Goal: Information Seeking & Learning: Learn about a topic

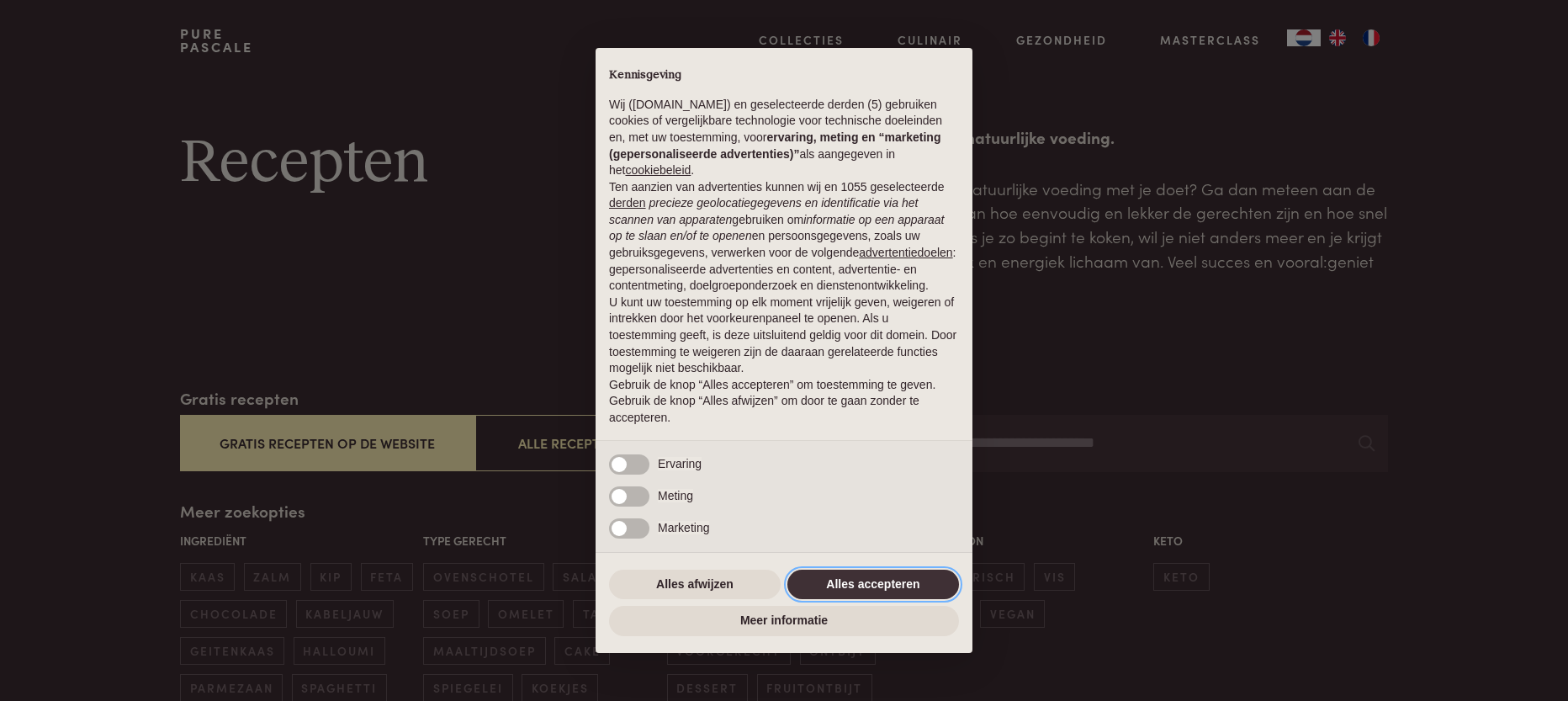
click at [858, 591] on button "Alles accepteren" at bounding box center [874, 584] width 172 height 30
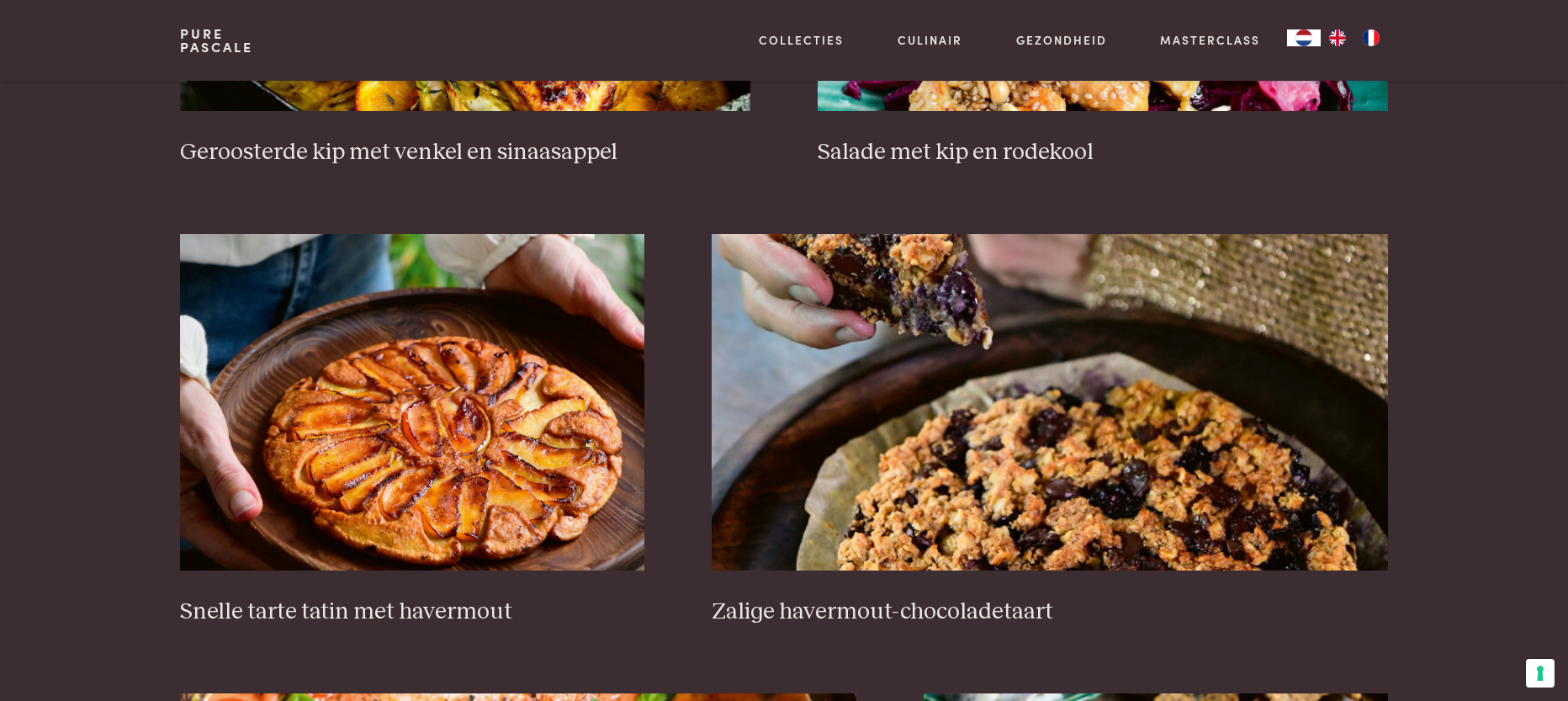
scroll to position [2447, 0]
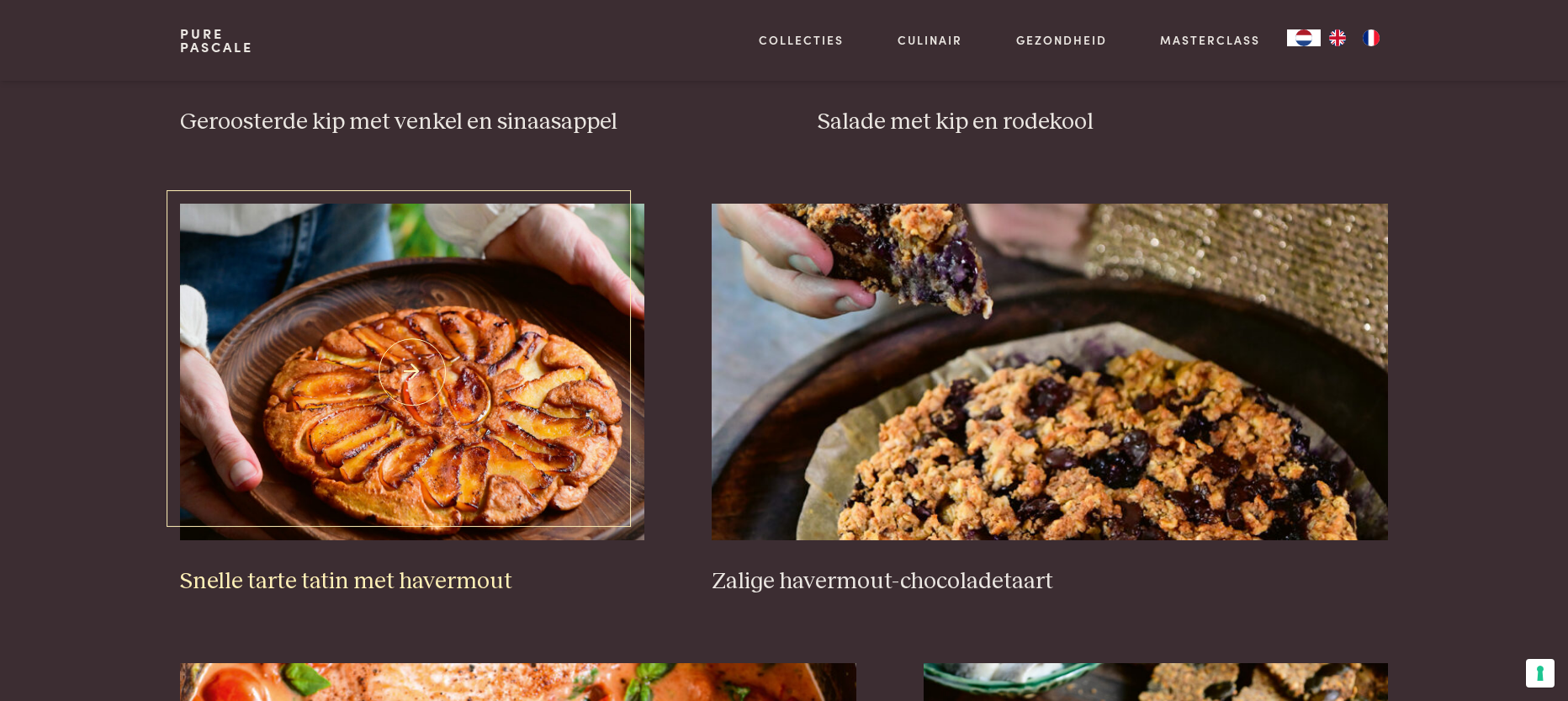
click at [492, 514] on img at bounding box center [412, 372] width 464 height 336
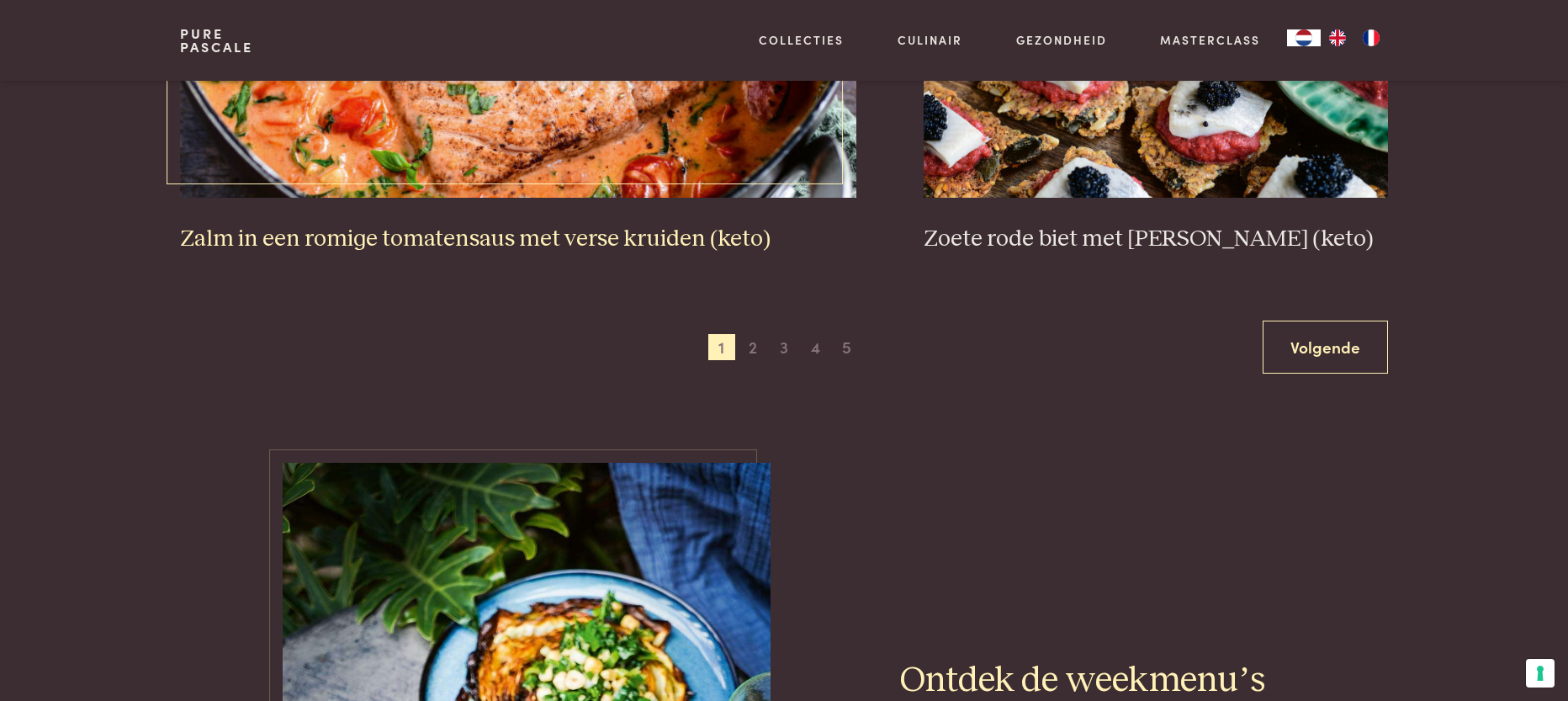
scroll to position [3265, 0]
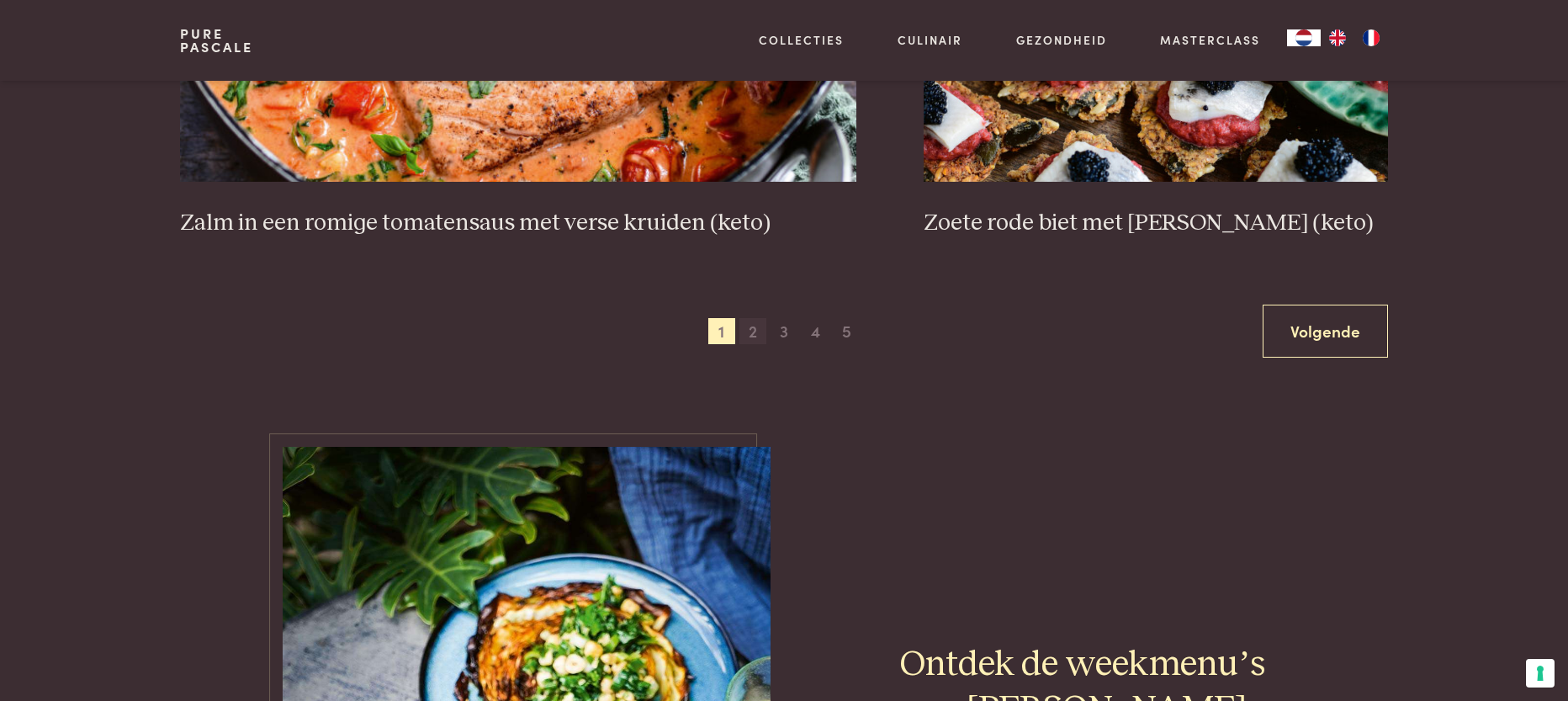
click at [751, 323] on span "2" at bounding box center [753, 332] width 27 height 27
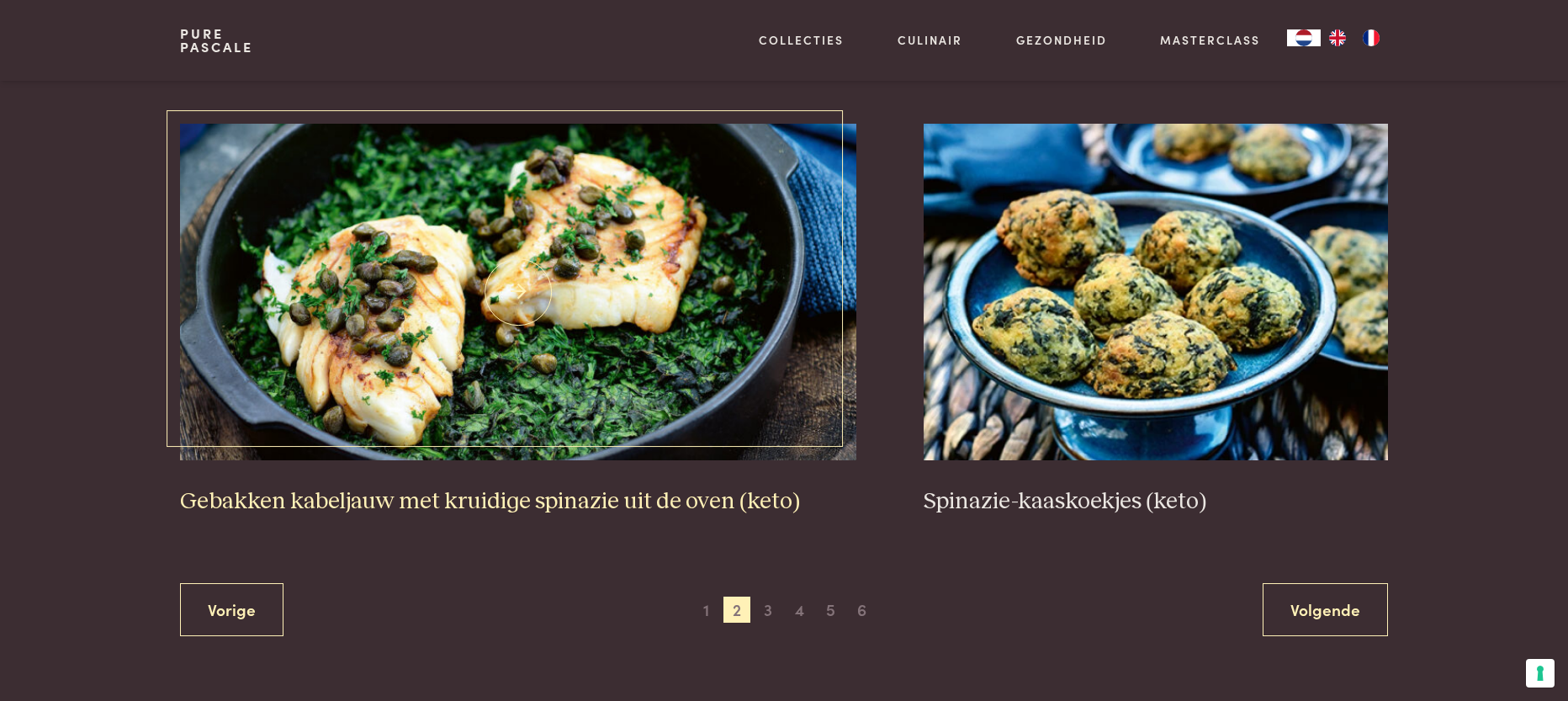
scroll to position [2982, 1]
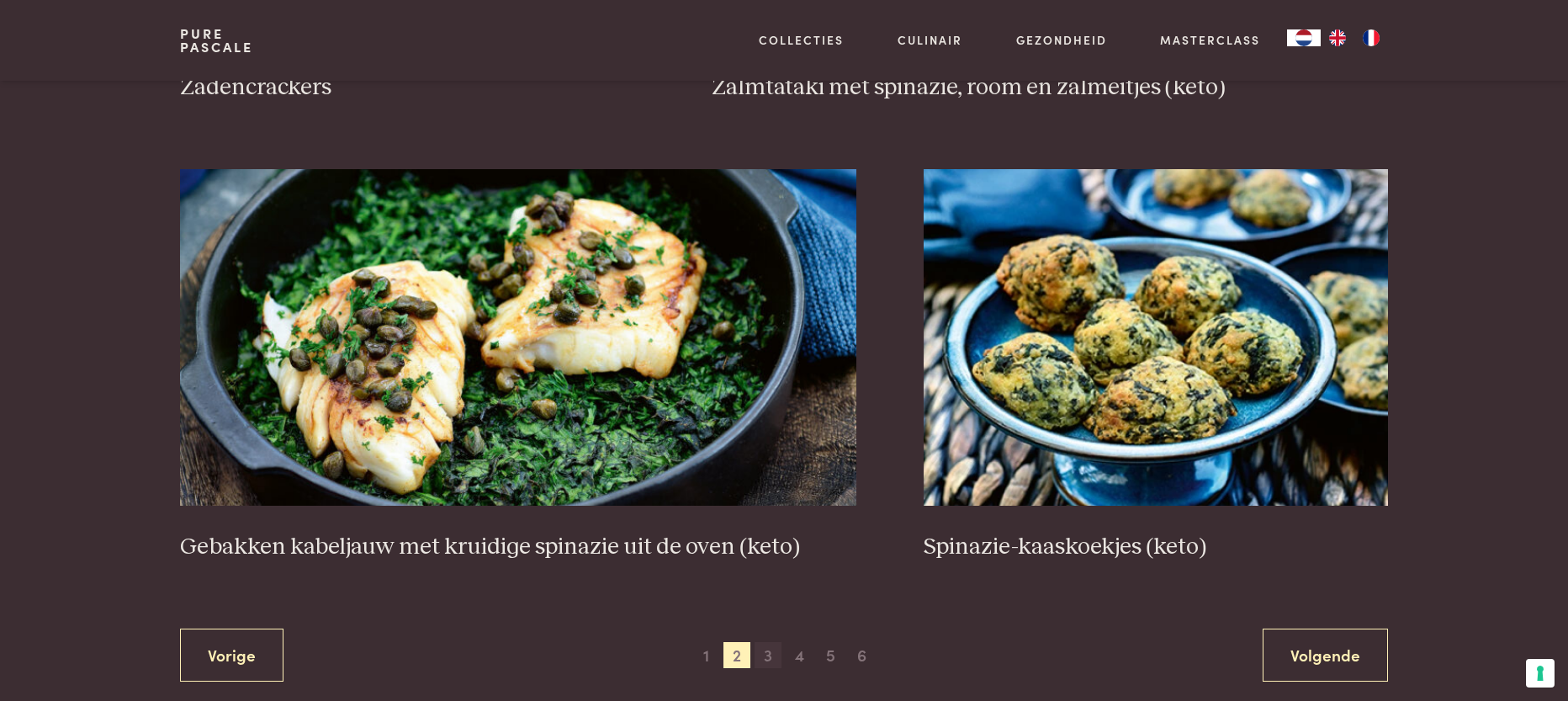
click at [769, 642] on span "3" at bounding box center [769, 656] width 27 height 27
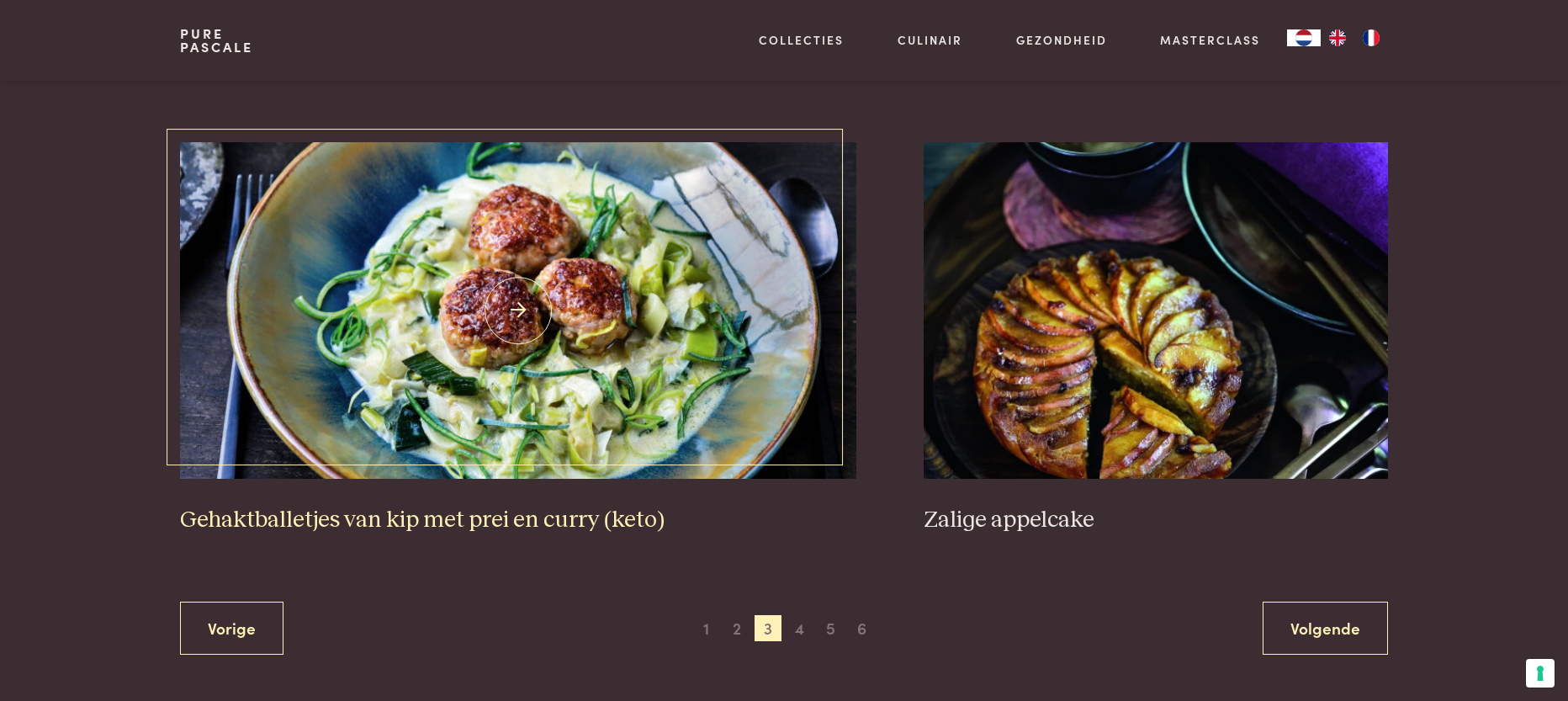
scroll to position [3028, 0]
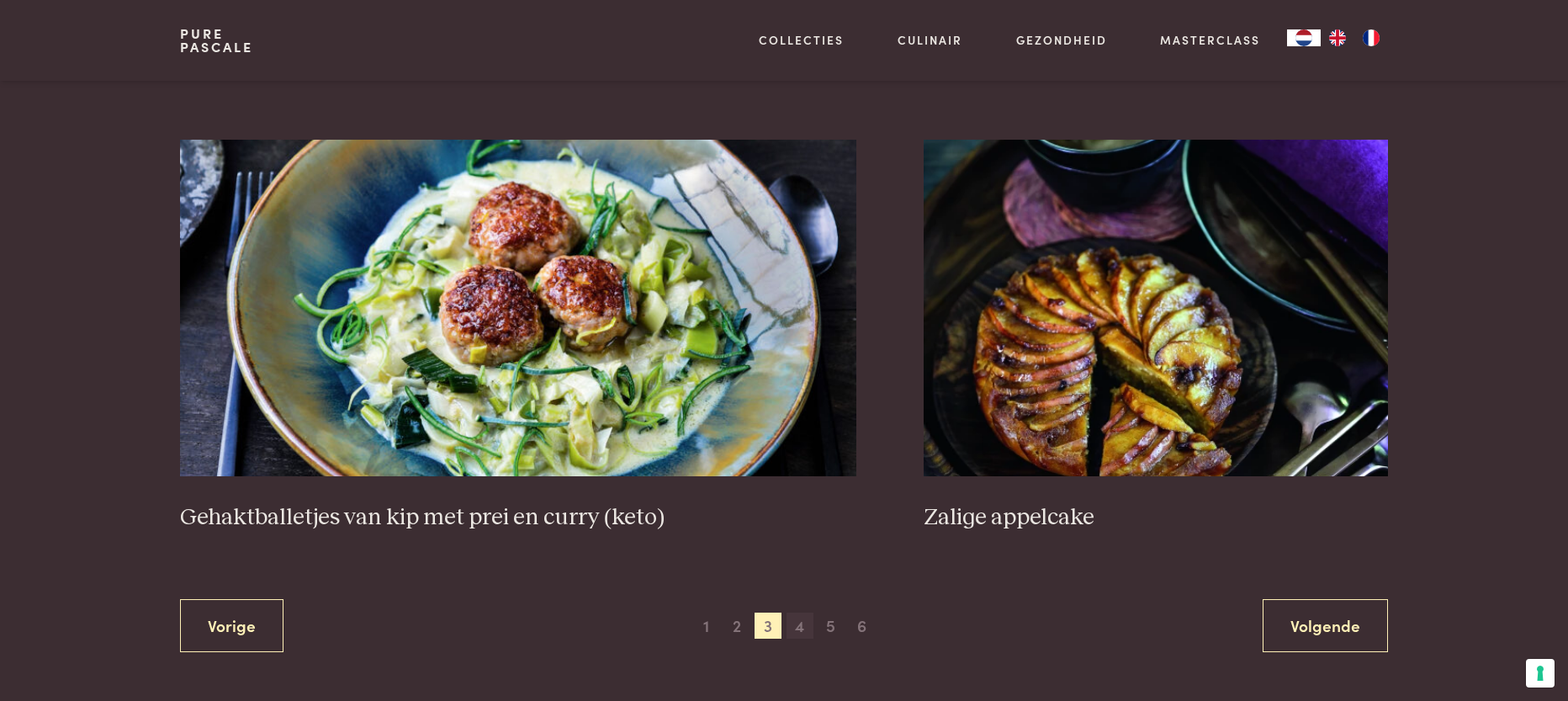
click at [795, 620] on span "4" at bounding box center [800, 627] width 27 height 27
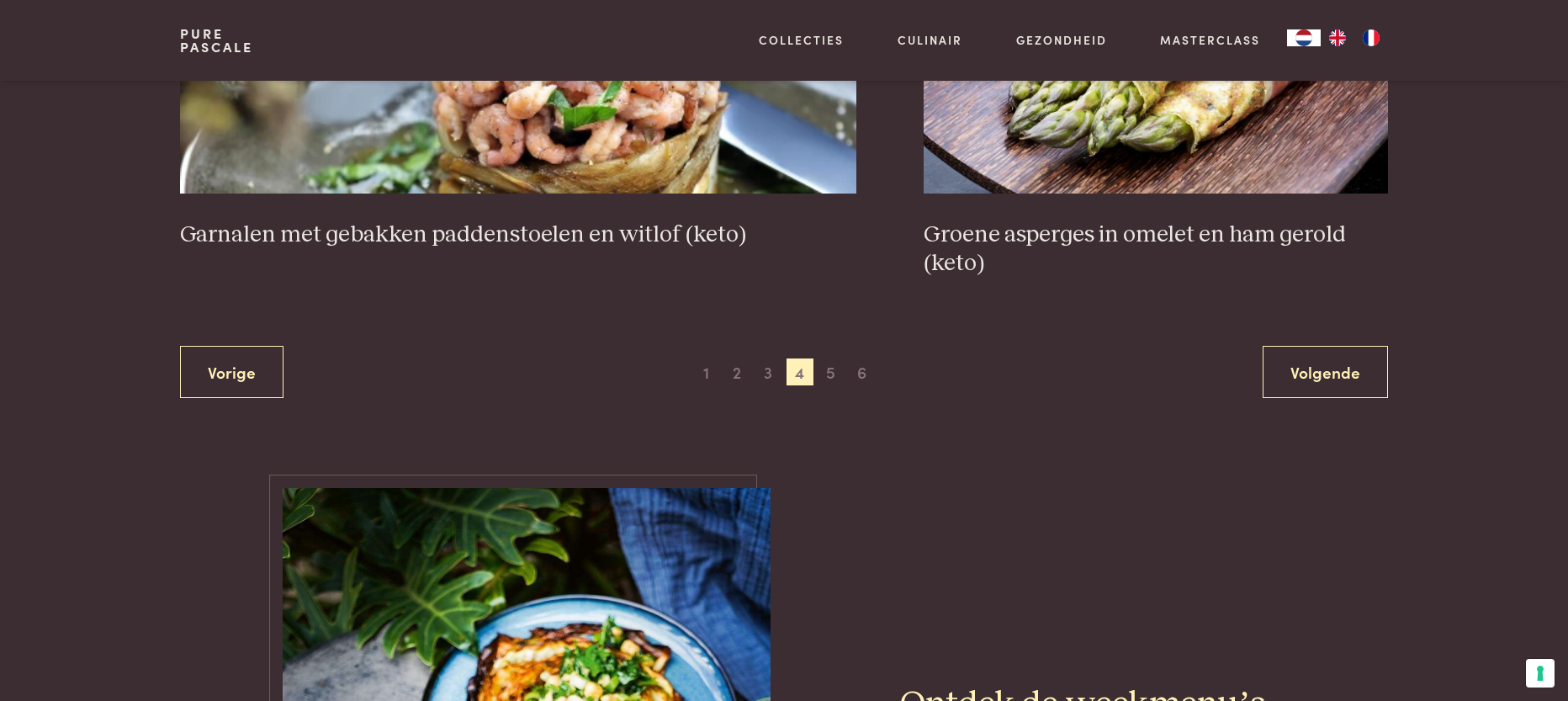
scroll to position [3286, 0]
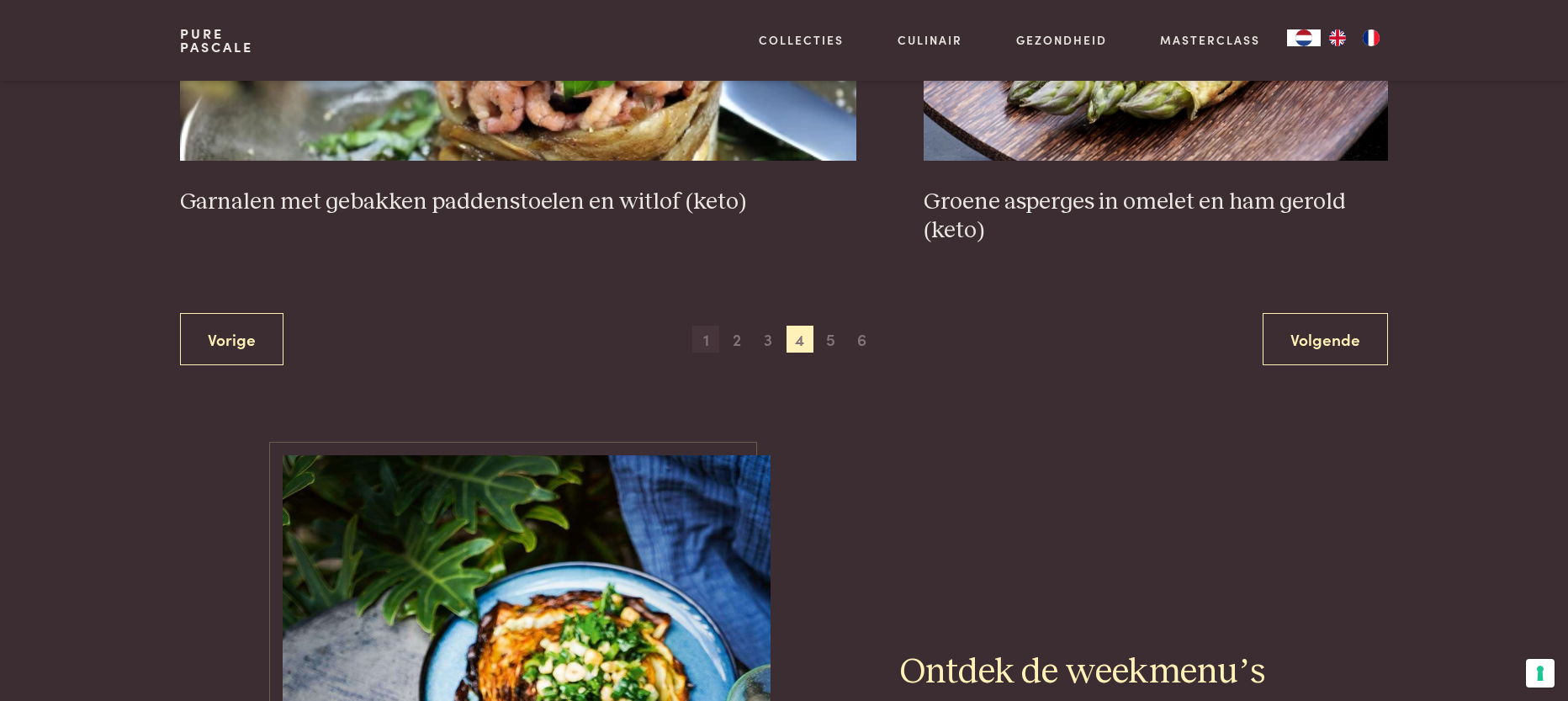
click at [705, 327] on span "1" at bounding box center [706, 339] width 27 height 27
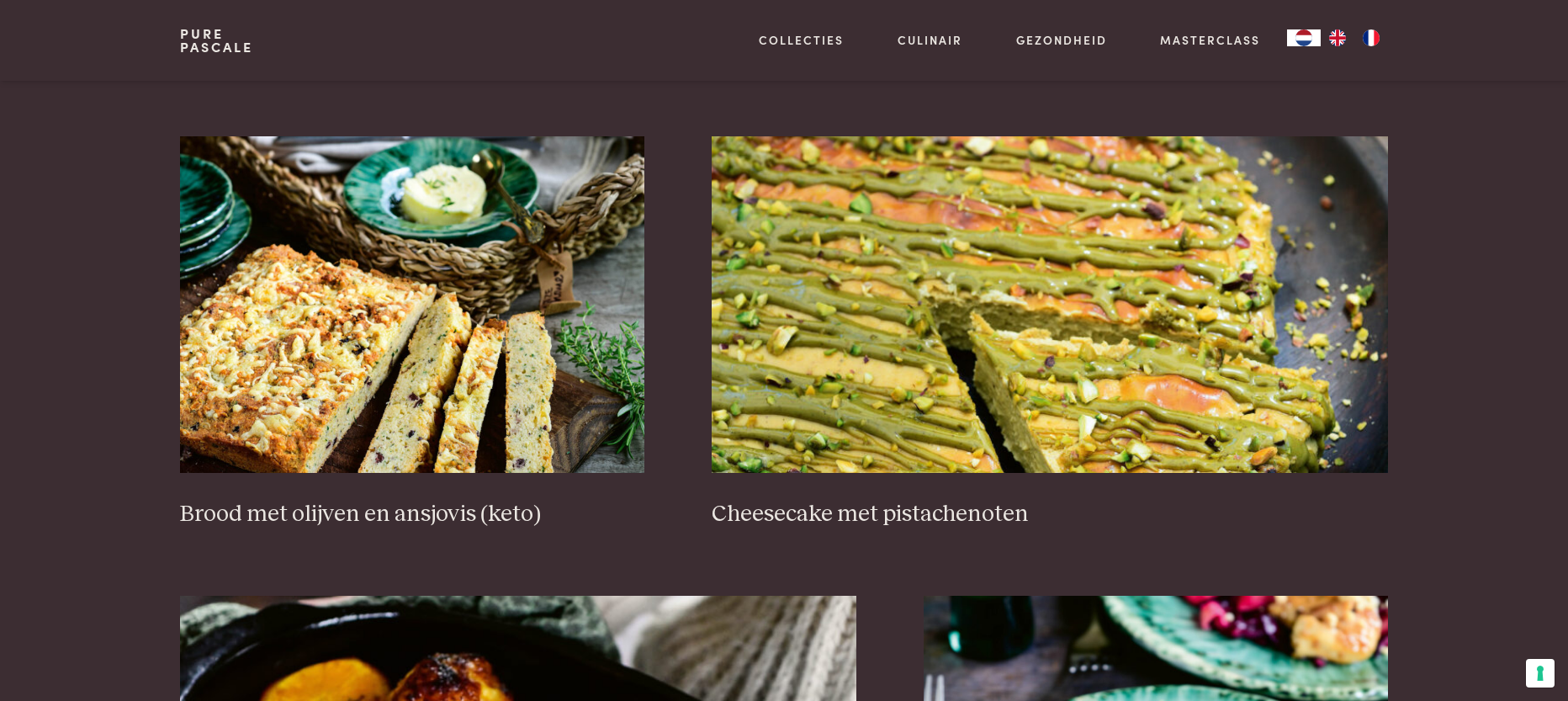
scroll to position [1118, 0]
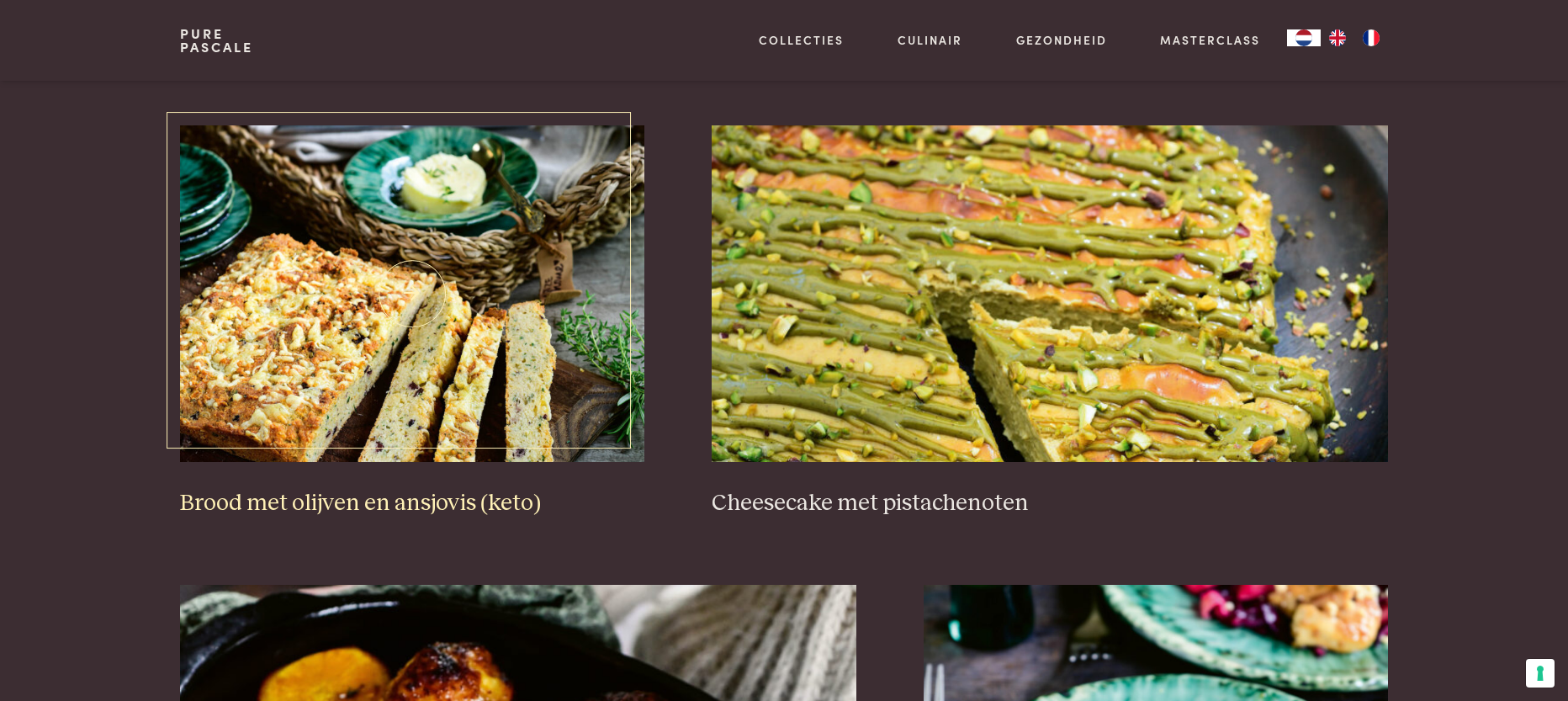
click at [562, 437] on img at bounding box center [412, 294] width 464 height 336
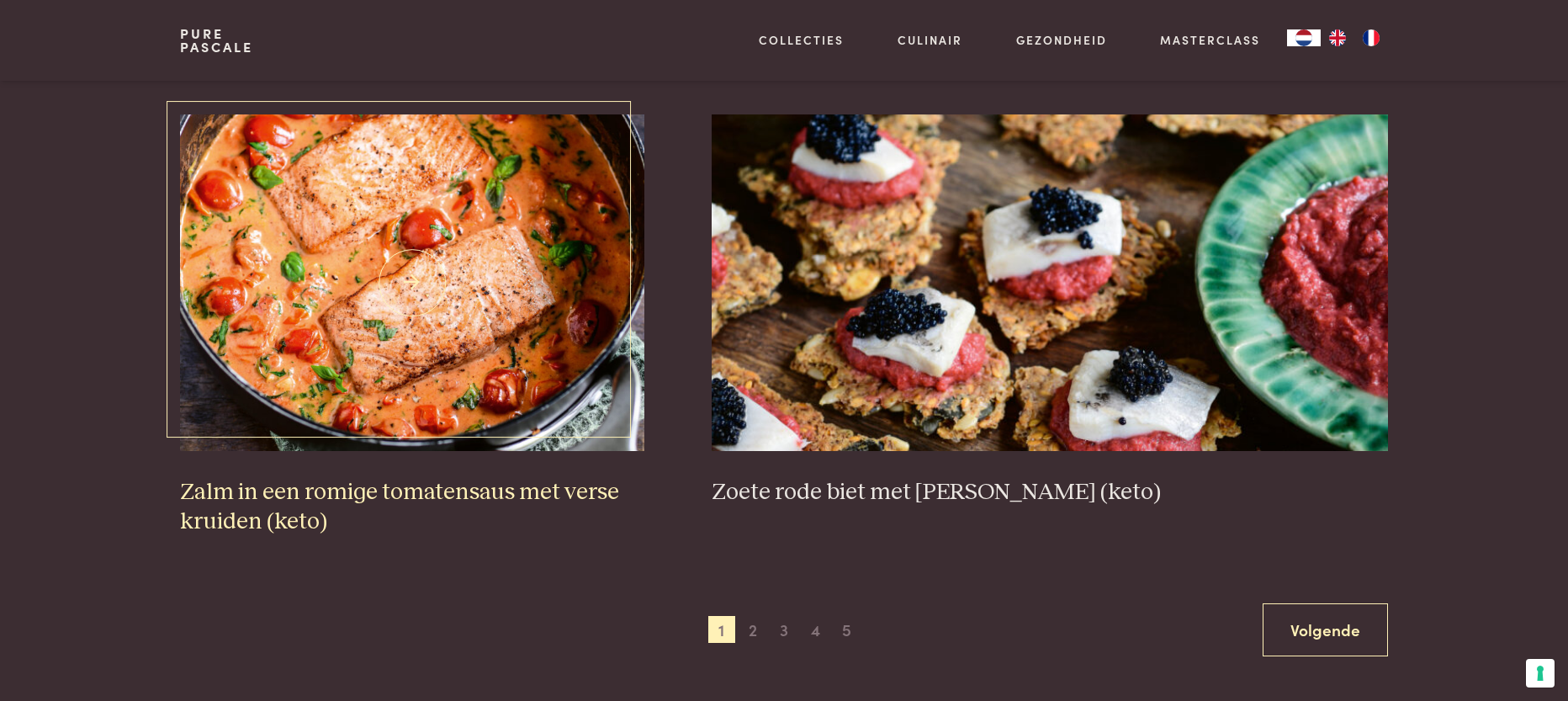
scroll to position [2508, 0]
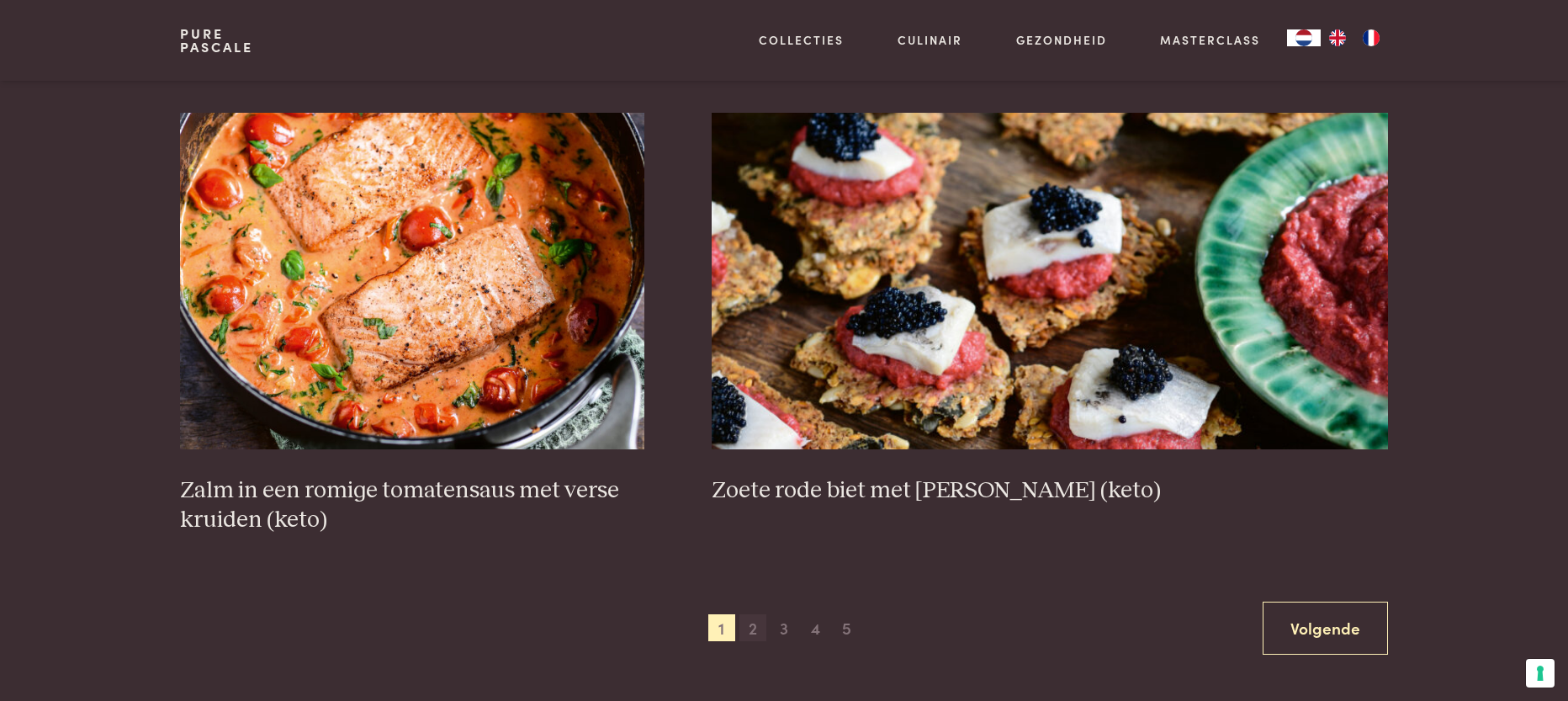
click at [750, 618] on span "2" at bounding box center [753, 628] width 27 height 27
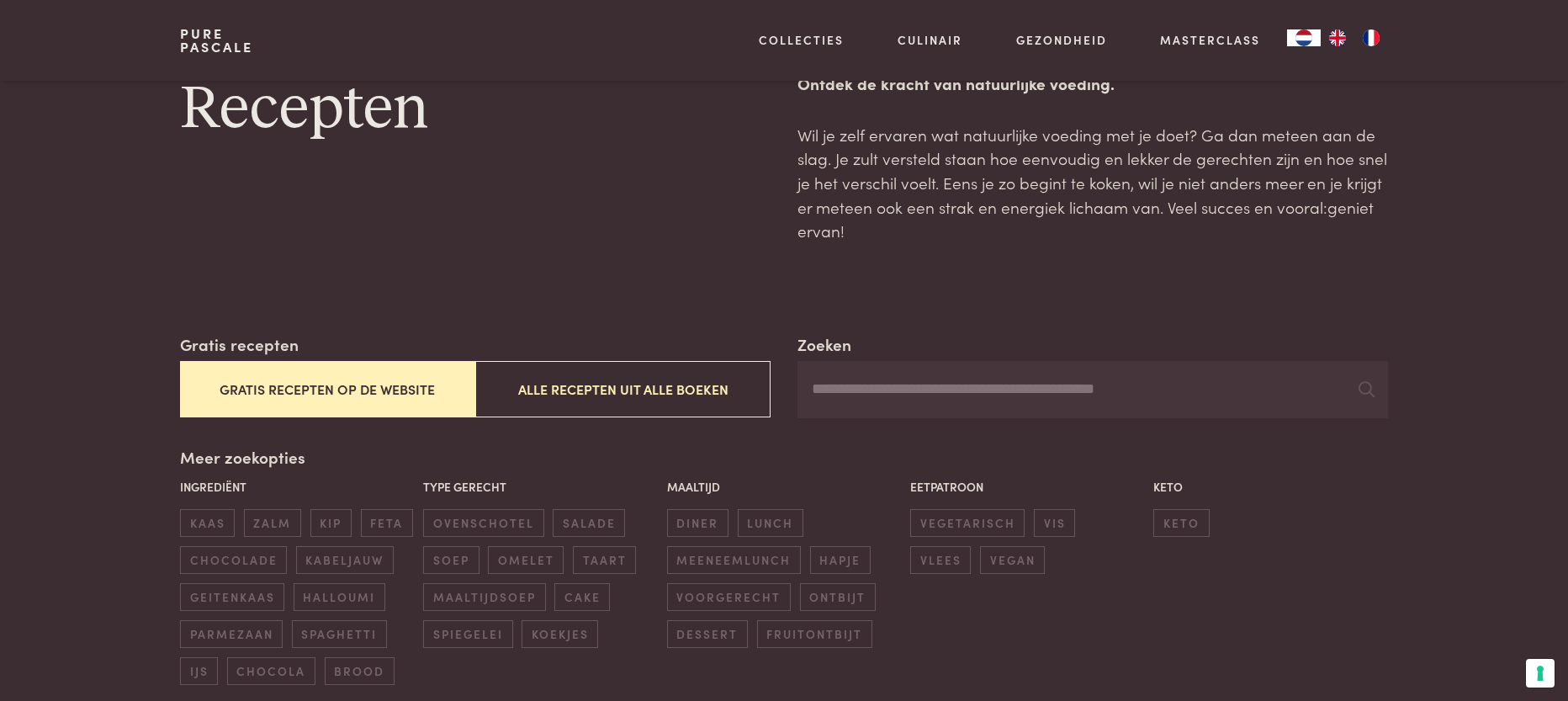
scroll to position [62, 0]
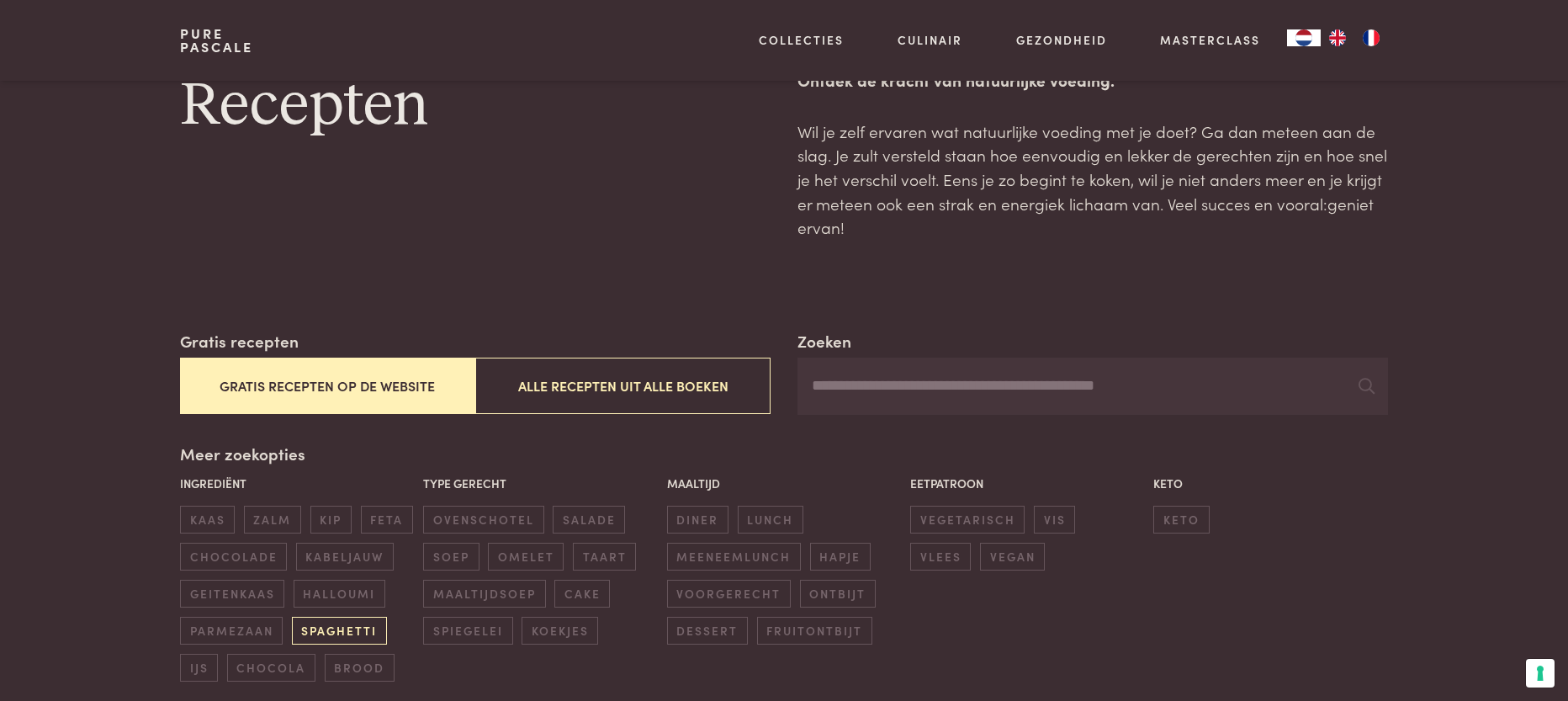
click at [327, 621] on span "spaghetti" at bounding box center [339, 630] width 95 height 28
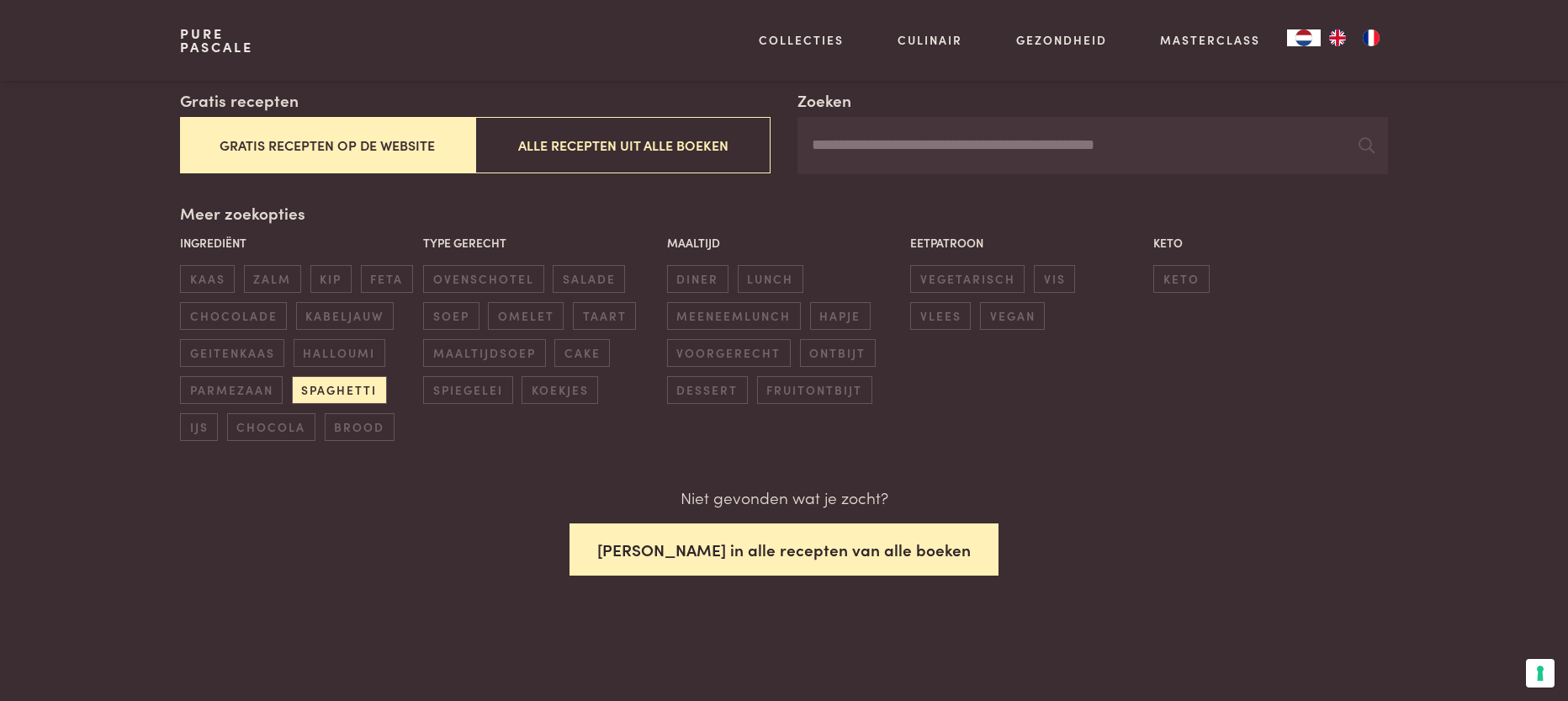
click at [731, 540] on button "Zoek in alle recepten van alle boeken" at bounding box center [784, 549] width 429 height 53
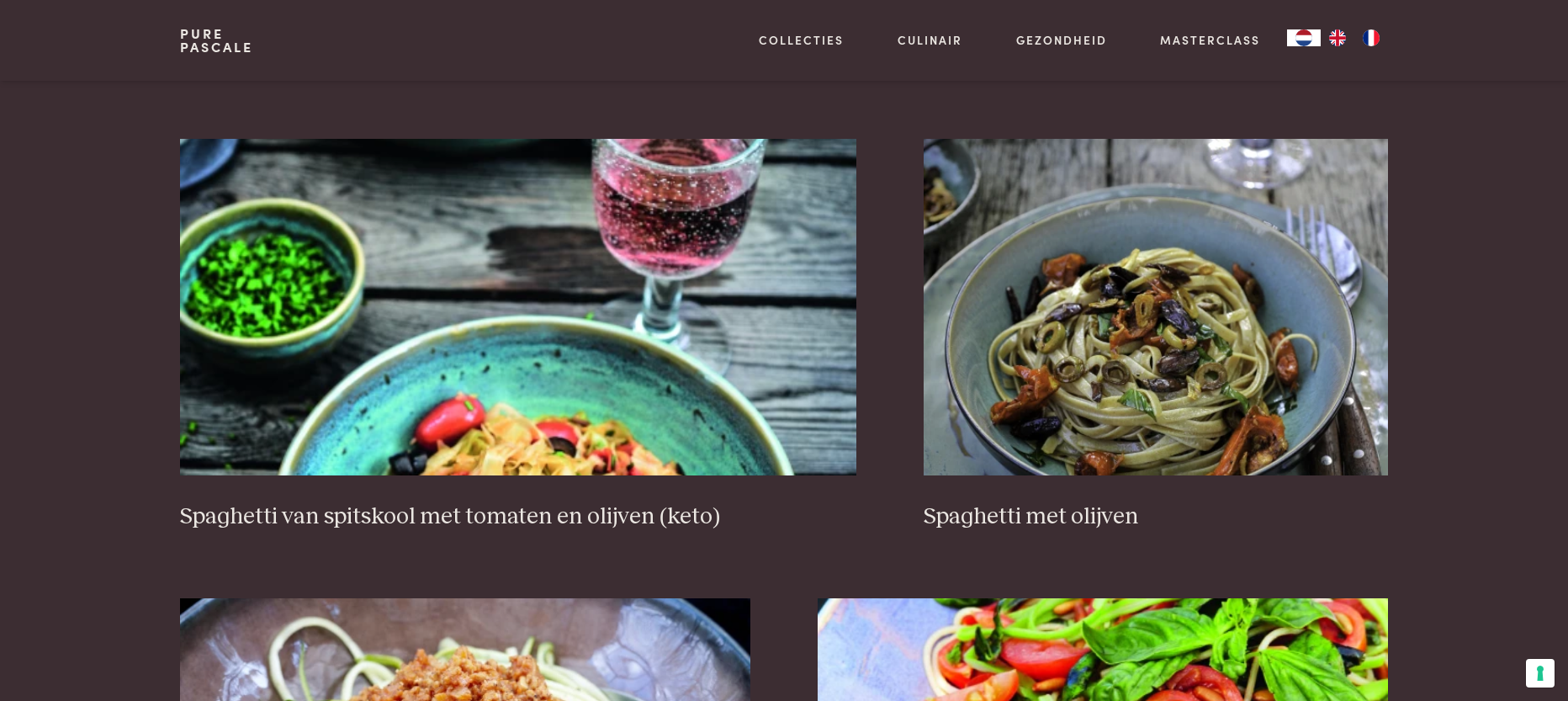
scroll to position [1644, 0]
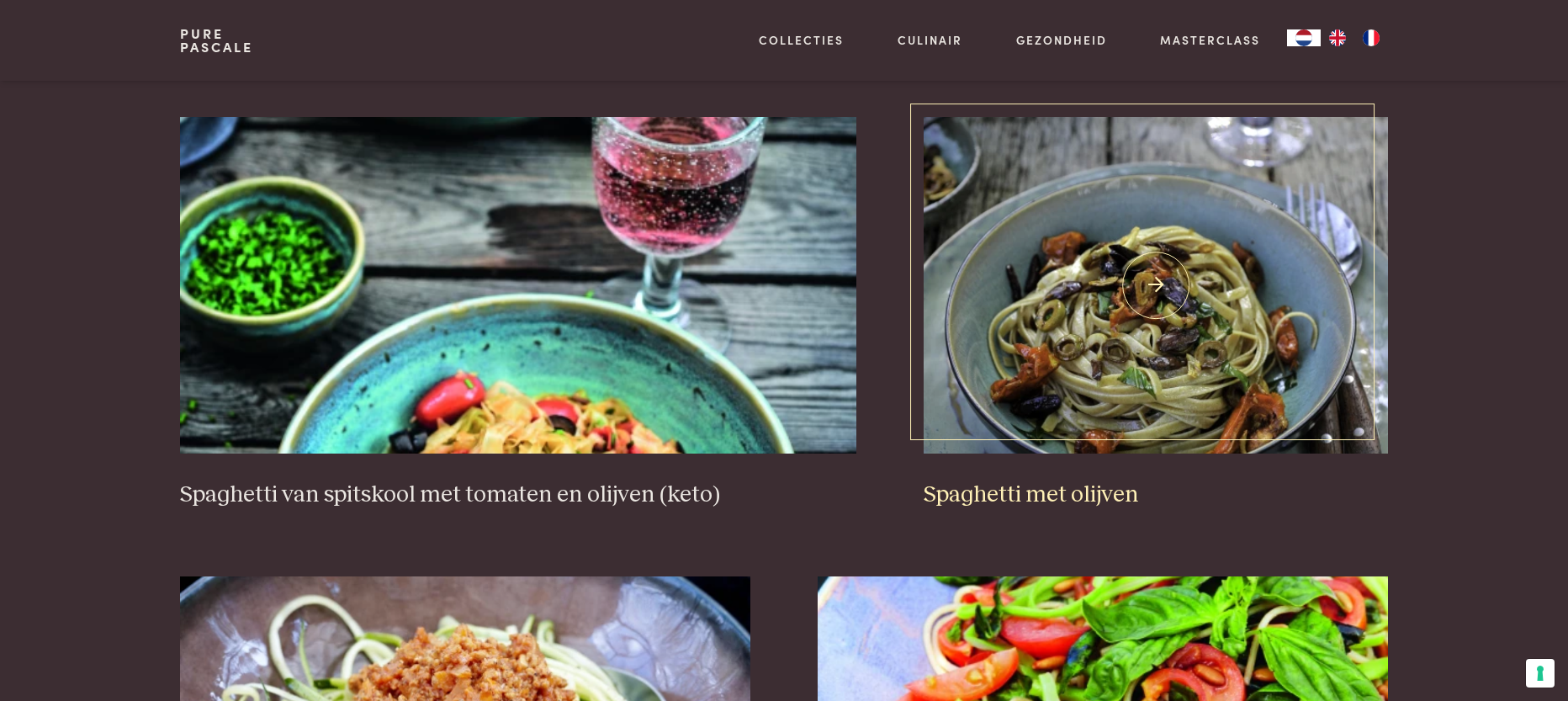
click at [1126, 363] on img at bounding box center [1156, 285] width 464 height 336
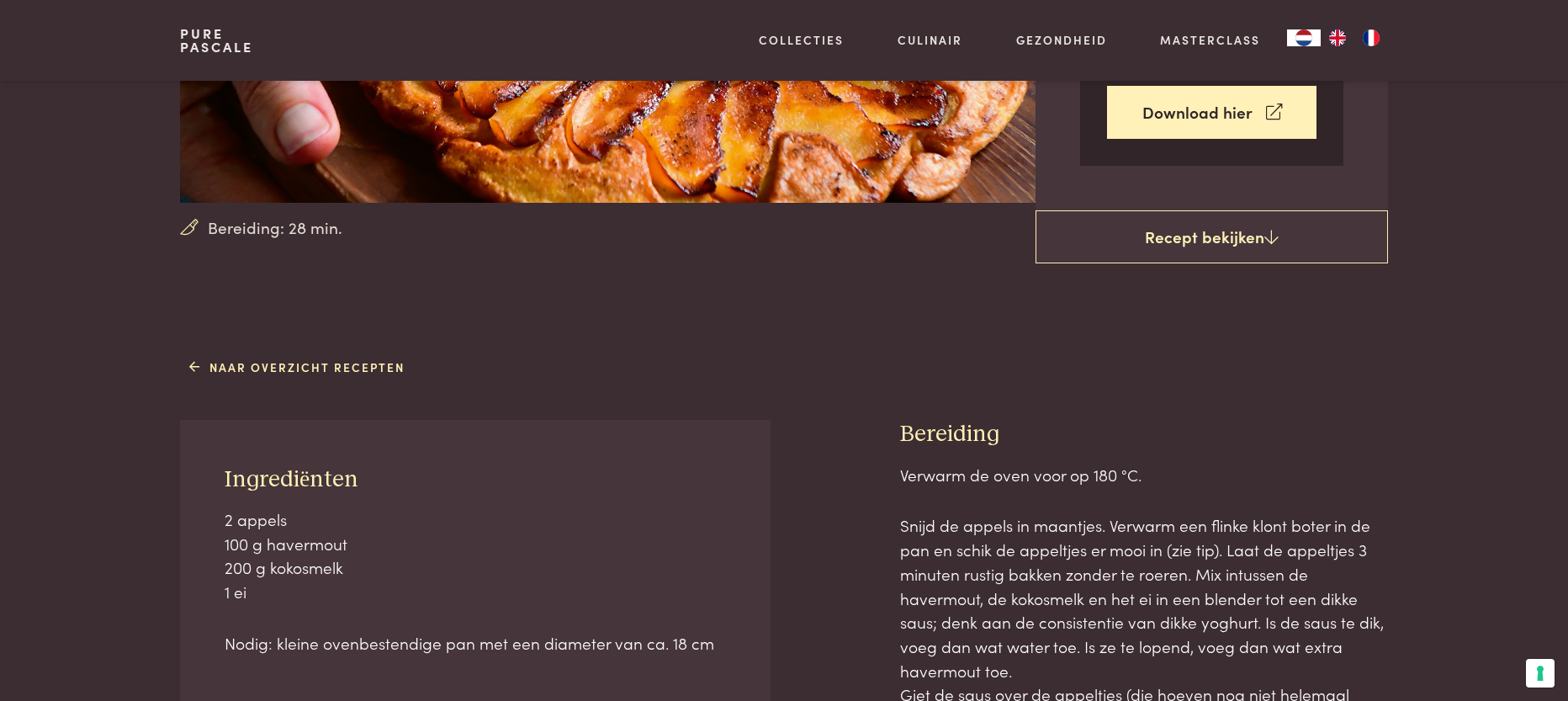
scroll to position [298, 0]
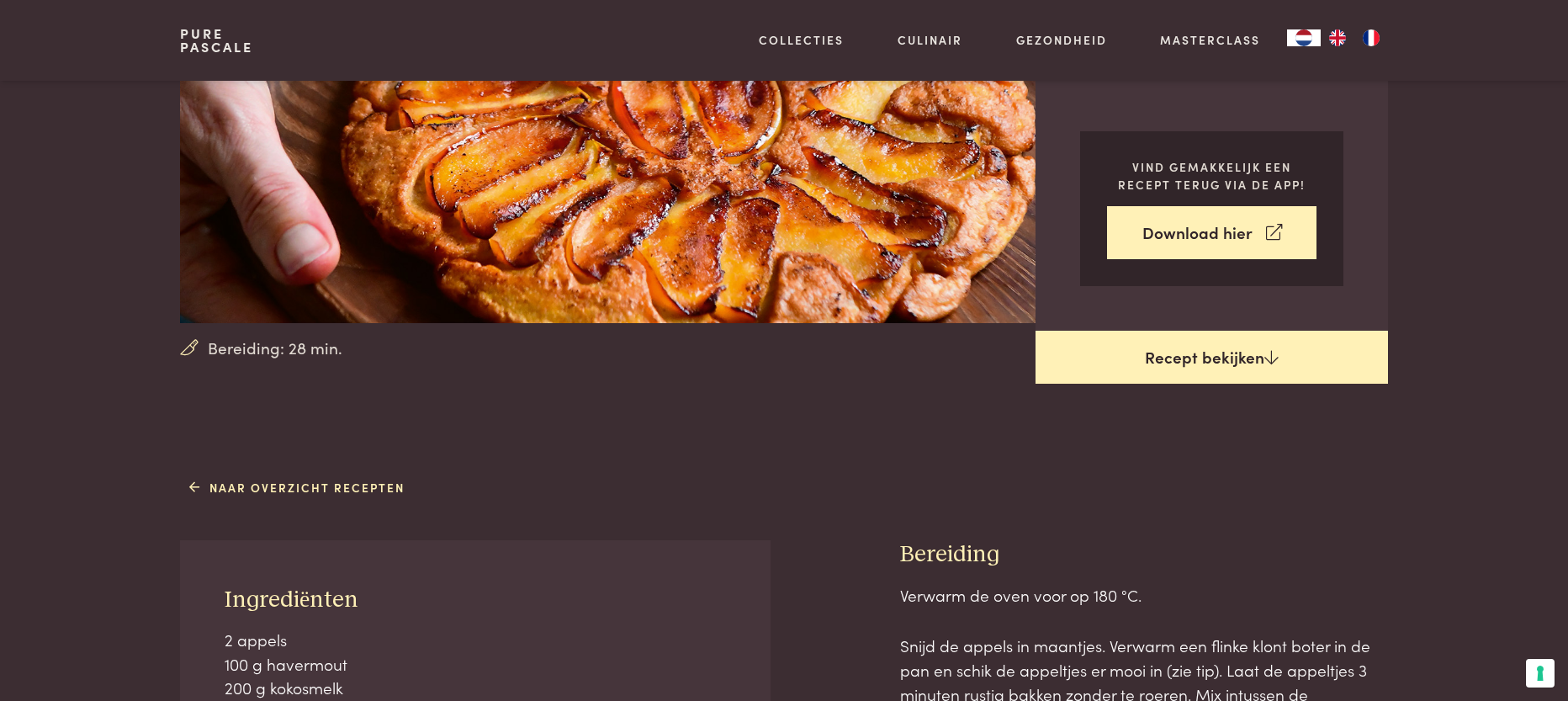
click at [1156, 350] on link "Recept bekijken" at bounding box center [1211, 358] width 353 height 54
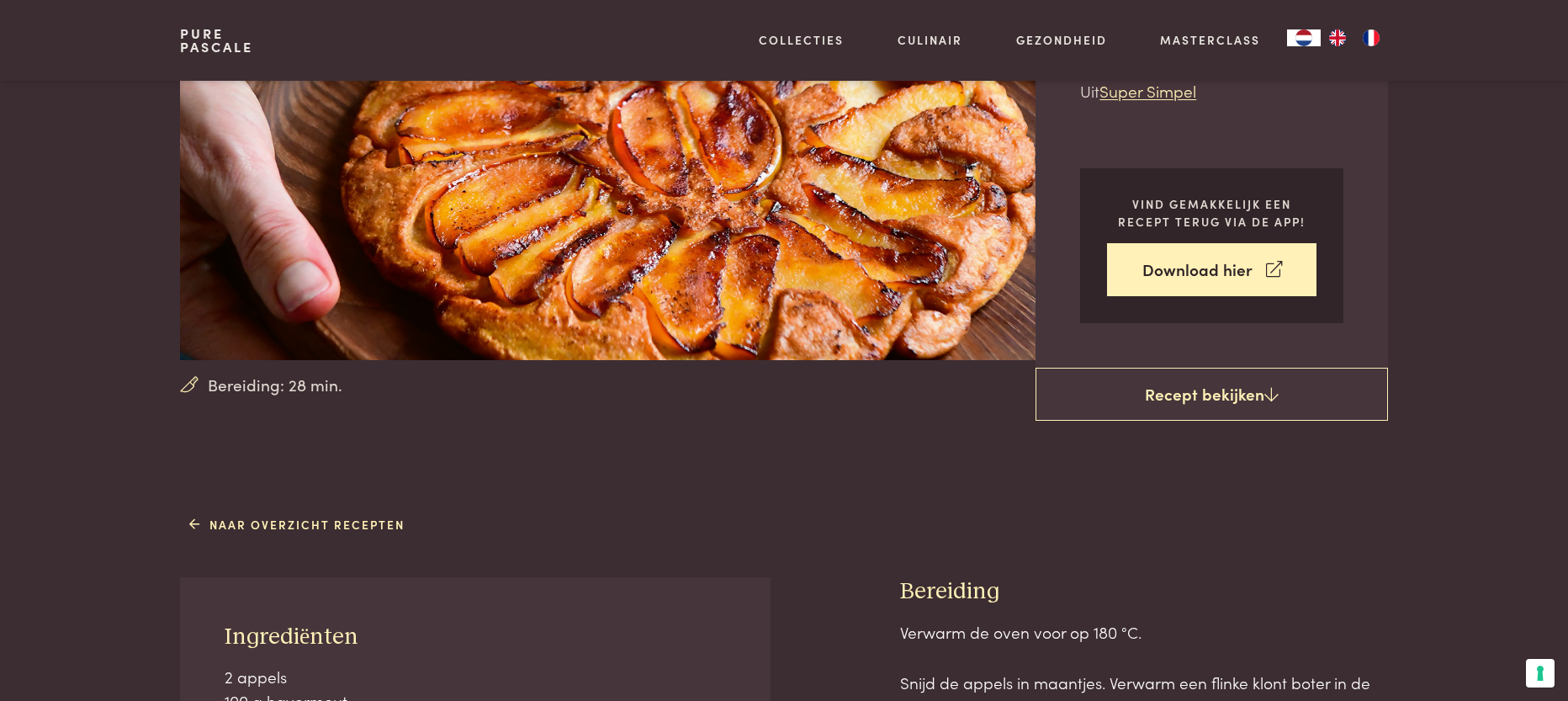
scroll to position [179, 0]
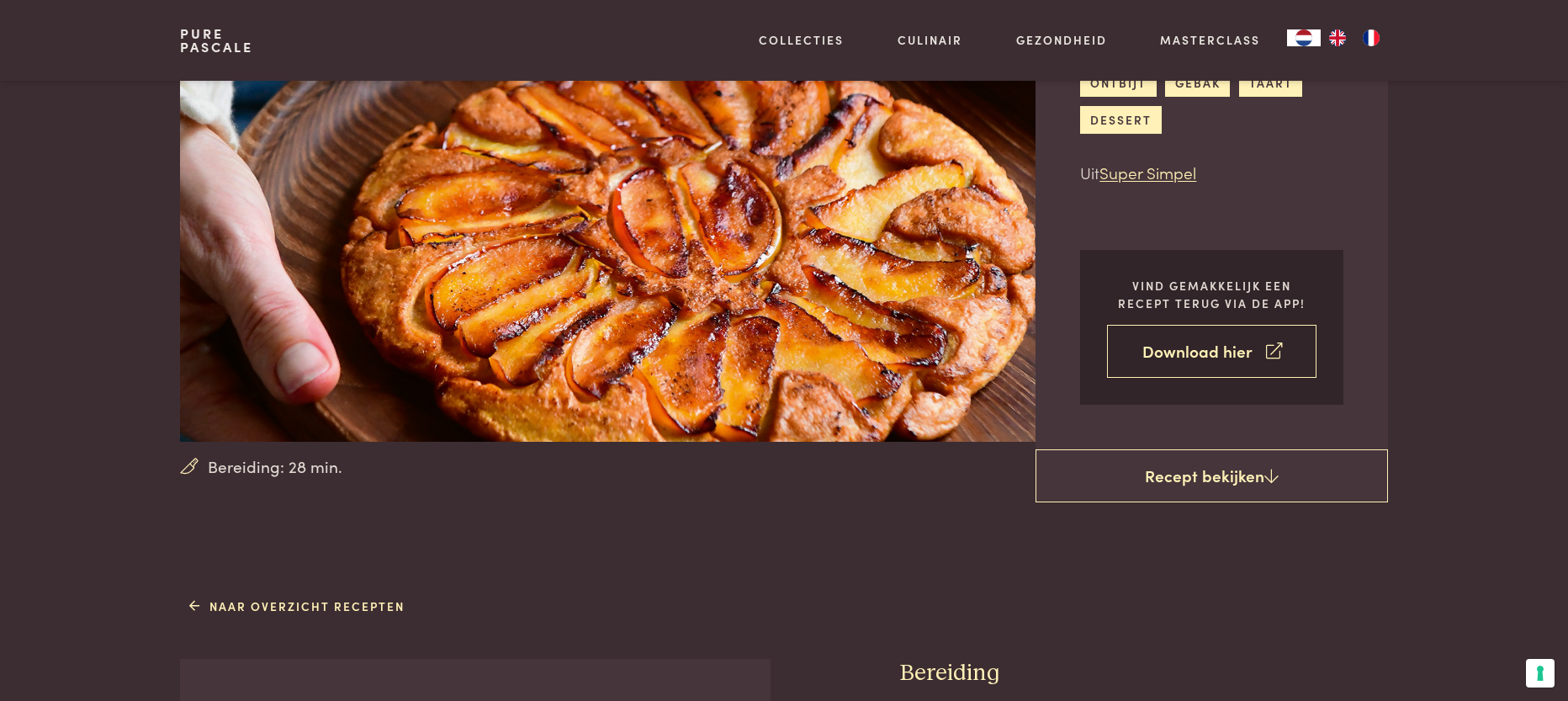
click at [1156, 354] on link "Download hier" at bounding box center [1211, 351] width 210 height 53
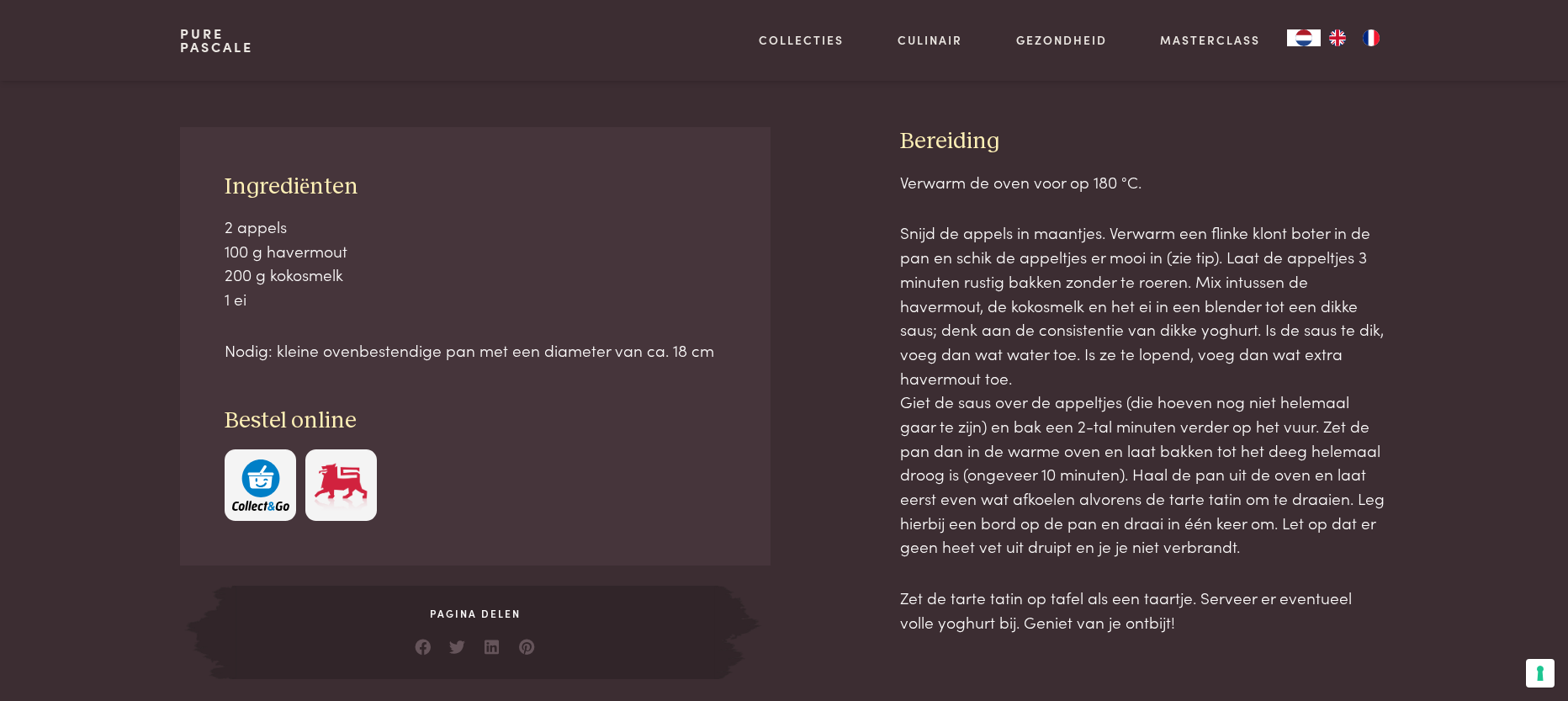
scroll to position [722, 0]
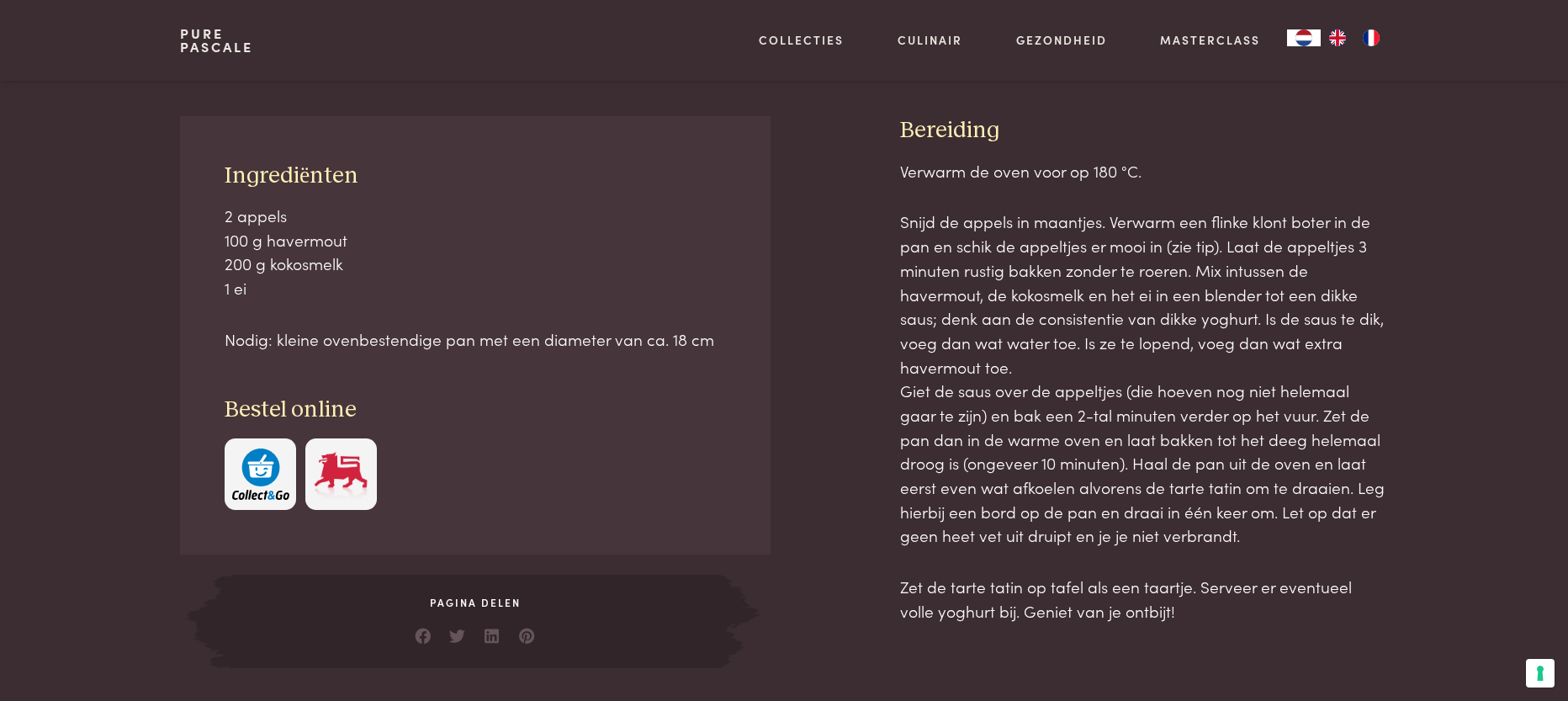
drag, startPoint x: 900, startPoint y: 119, endPoint x: 1266, endPoint y: 600, distance: 604.4
click at [1266, 600] on div "Bereiding Verwarm de oven voor op 180 °C. Snijd de appels in maantjes. Verwarm …" at bounding box center [1144, 392] width 488 height 551
copy div "Bereiding Verwarm de oven voor op 180 °C. Snijd de appels in maantjes. Verwarm …"
drag, startPoint x: 224, startPoint y: 161, endPoint x: 745, endPoint y: 339, distance: 550.6
click at [769, 349] on div "Ingrediënten 2 appels 100 g havermout 200 g kokosmelk 1 ei Nodig: kleine ovenbe…" at bounding box center [475, 335] width 591 height 438
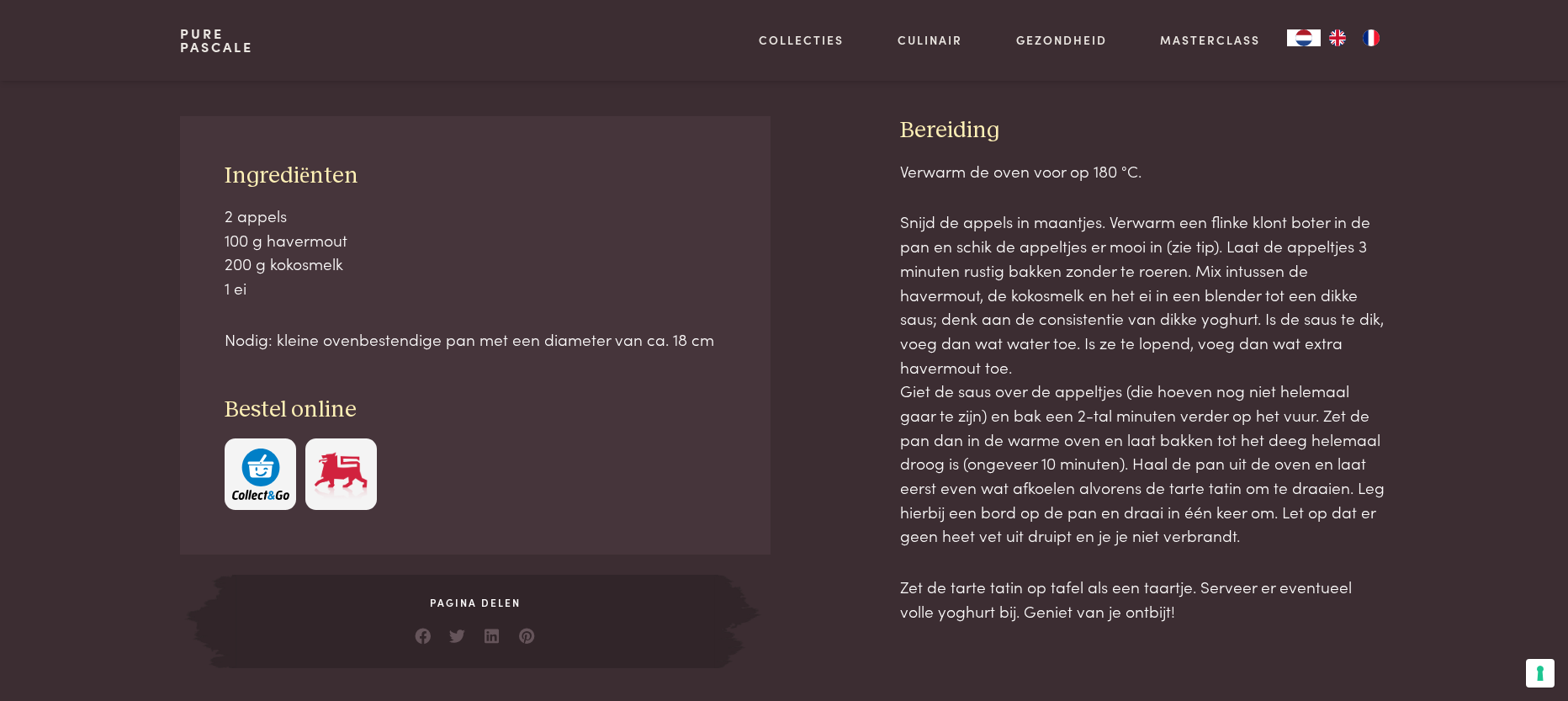
copy div "Ingrediënten 2 appels 100 g havermout 200 g kokosmelk 1 ei Nodig: kleine ovenbe…"
click at [125, 229] on div "Naar overzicht recepten Ingrediënten 2 appels 100 g havermout 200 g kokosmelk 1…" at bounding box center [784, 358] width 1568 height 620
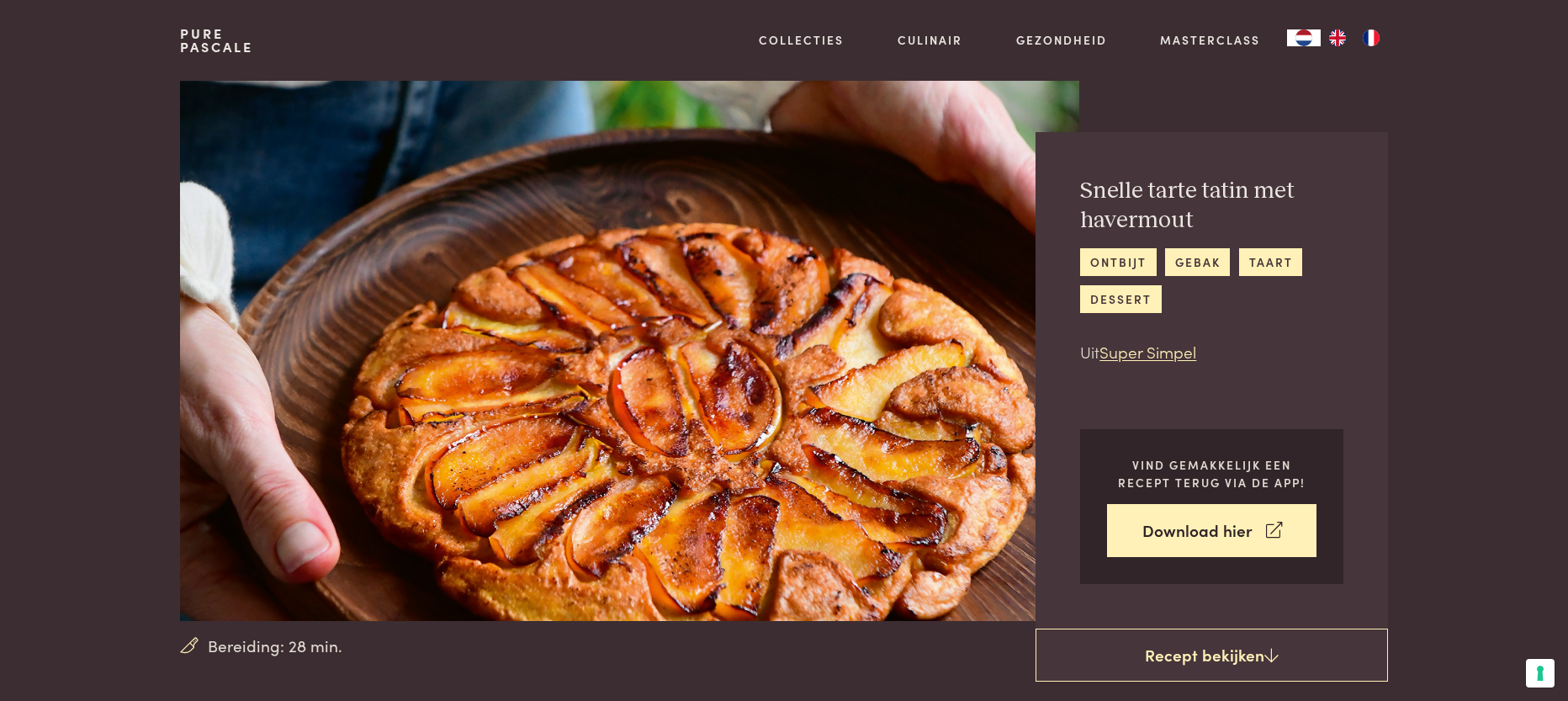
scroll to position [0, 0]
drag, startPoint x: 1081, startPoint y: 188, endPoint x: 1188, endPoint y: 224, distance: 112.9
click at [1188, 224] on h2 "Snelle tarte tatin met havermout" at bounding box center [1212, 206] width 263 height 58
copy h2 "Snelle tarte tatin met havermout"
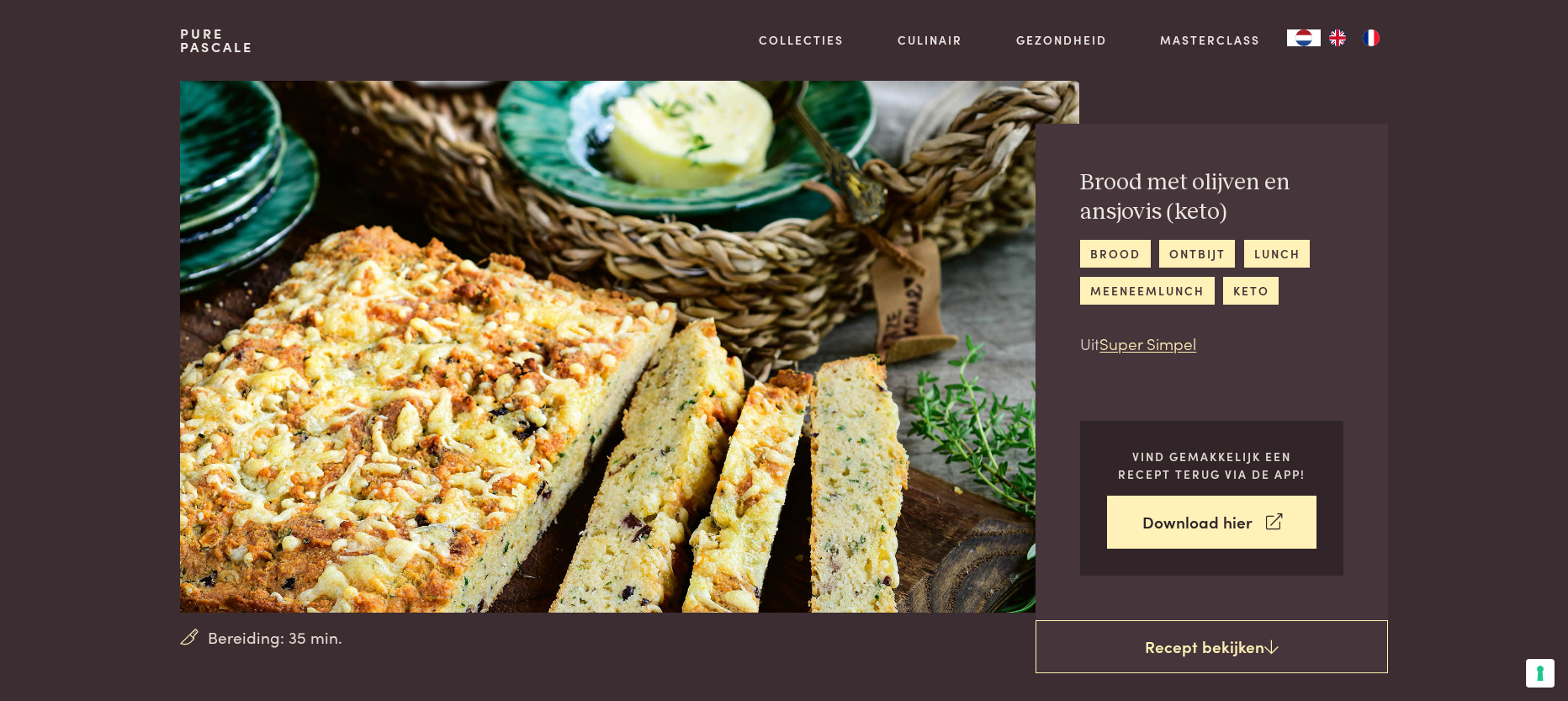
scroll to position [1, 0]
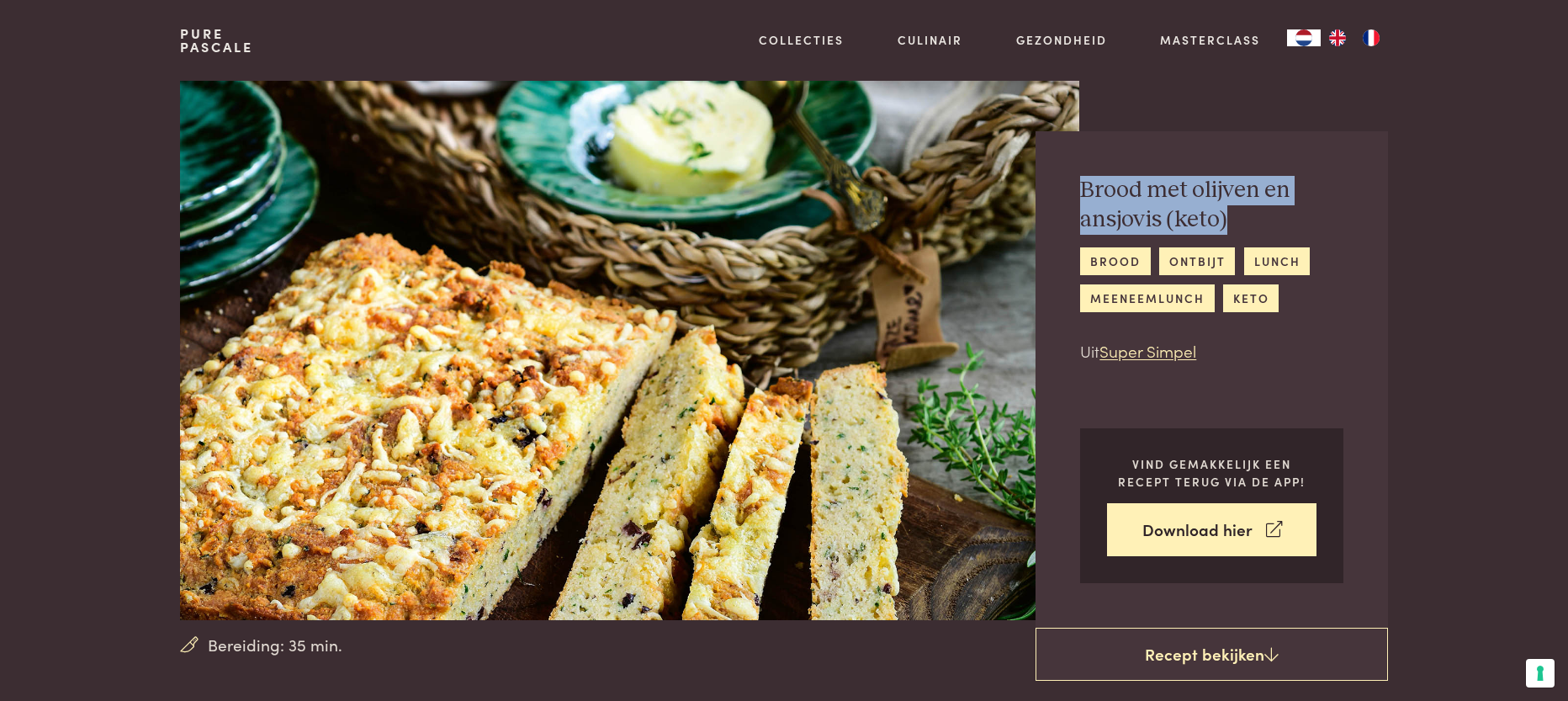
drag, startPoint x: 1082, startPoint y: 186, endPoint x: 1264, endPoint y: 228, distance: 186.8
click at [1264, 228] on h2 "Brood met olijven en ansjovis (keto)" at bounding box center [1212, 205] width 263 height 58
copy h2 "Brood met olijven en ansjovis (keto)"
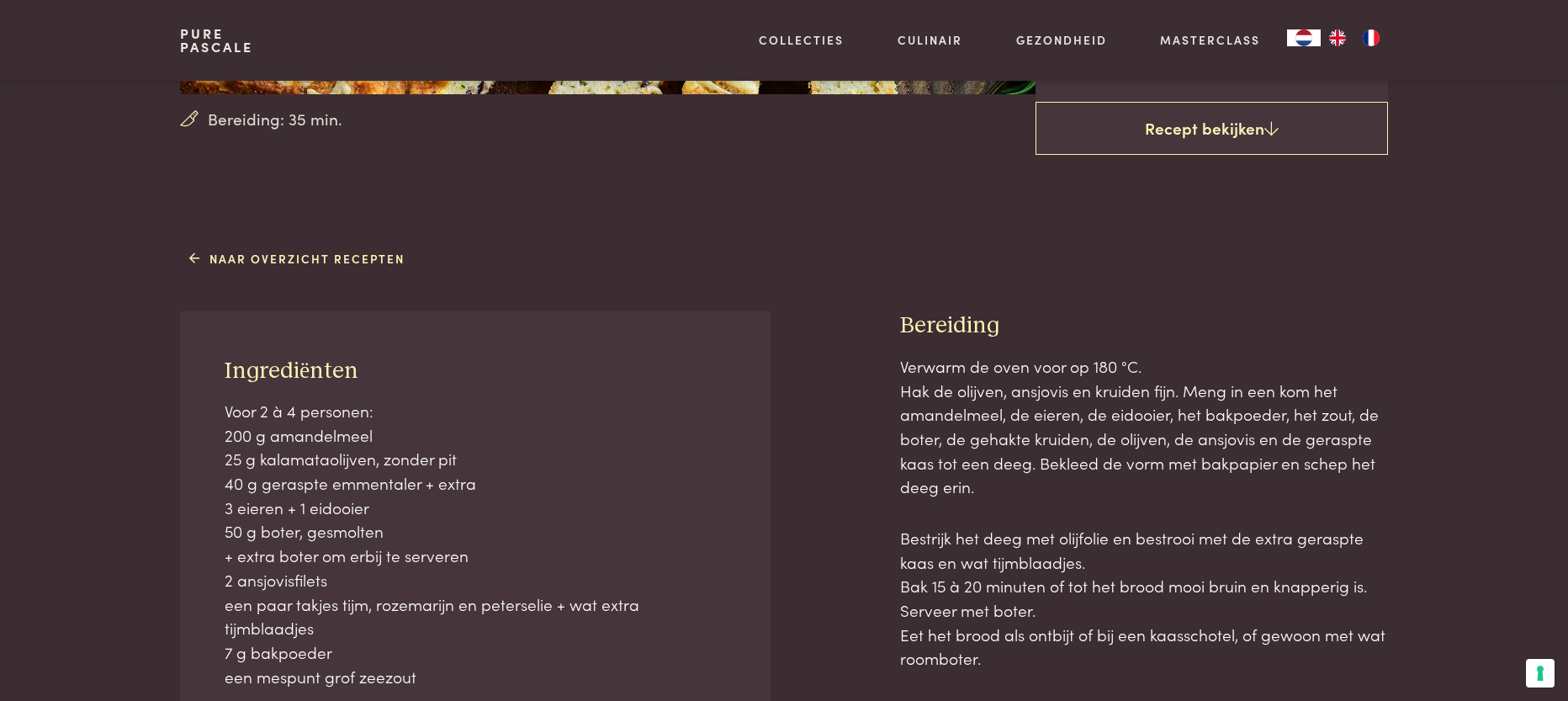
scroll to position [595, 0]
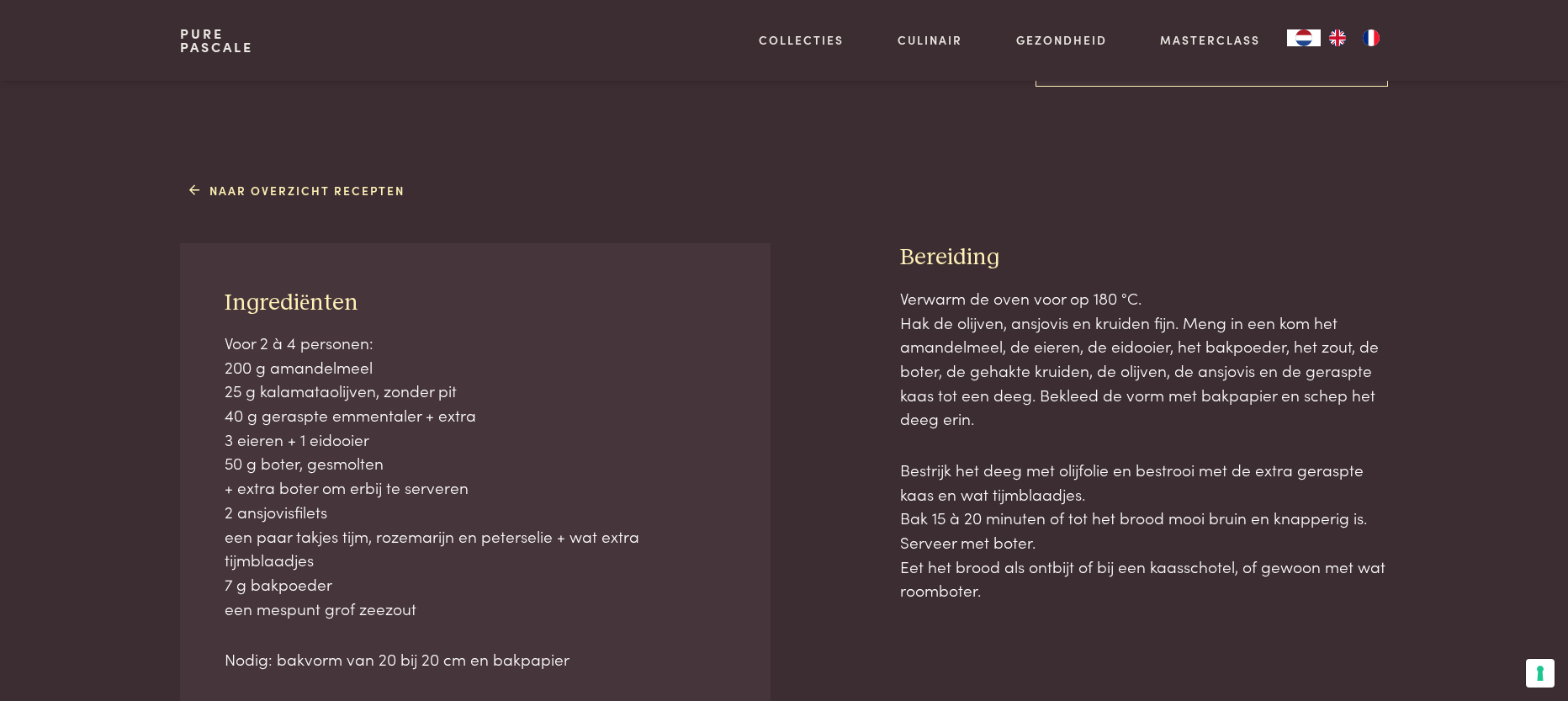
drag, startPoint x: 226, startPoint y: 292, endPoint x: 600, endPoint y: 639, distance: 510.2
click at [600, 639] on div "Ingrediënten Voor 2 à 4 personen: 200 g amandelmeel 25 g kalamataolijven, zonde…" at bounding box center [475, 559] width 591 height 631
copy div "Ingrediënten Voor 2 à 4 personen: 200 g amandelmeel 25 g kalamataolijven, zonde…"
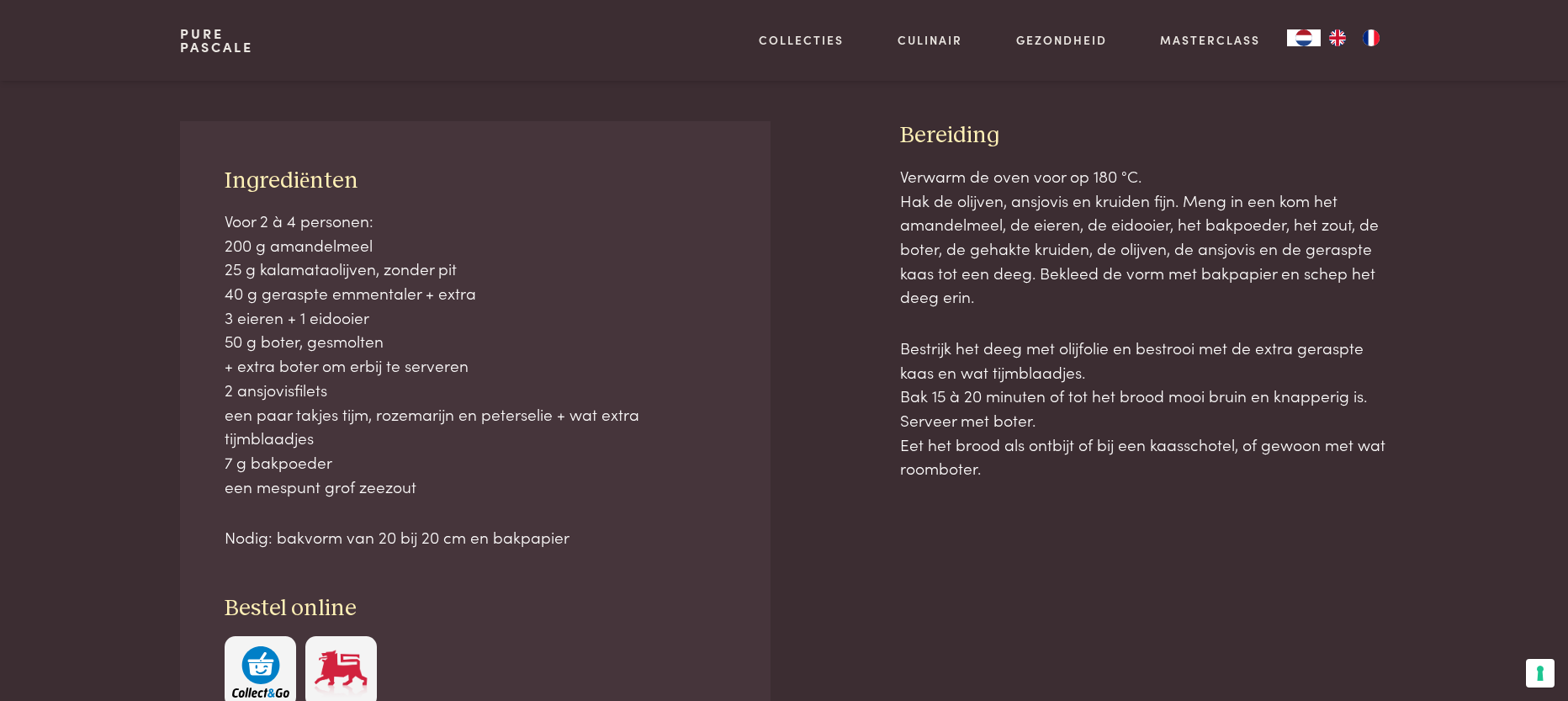
scroll to position [607, 0]
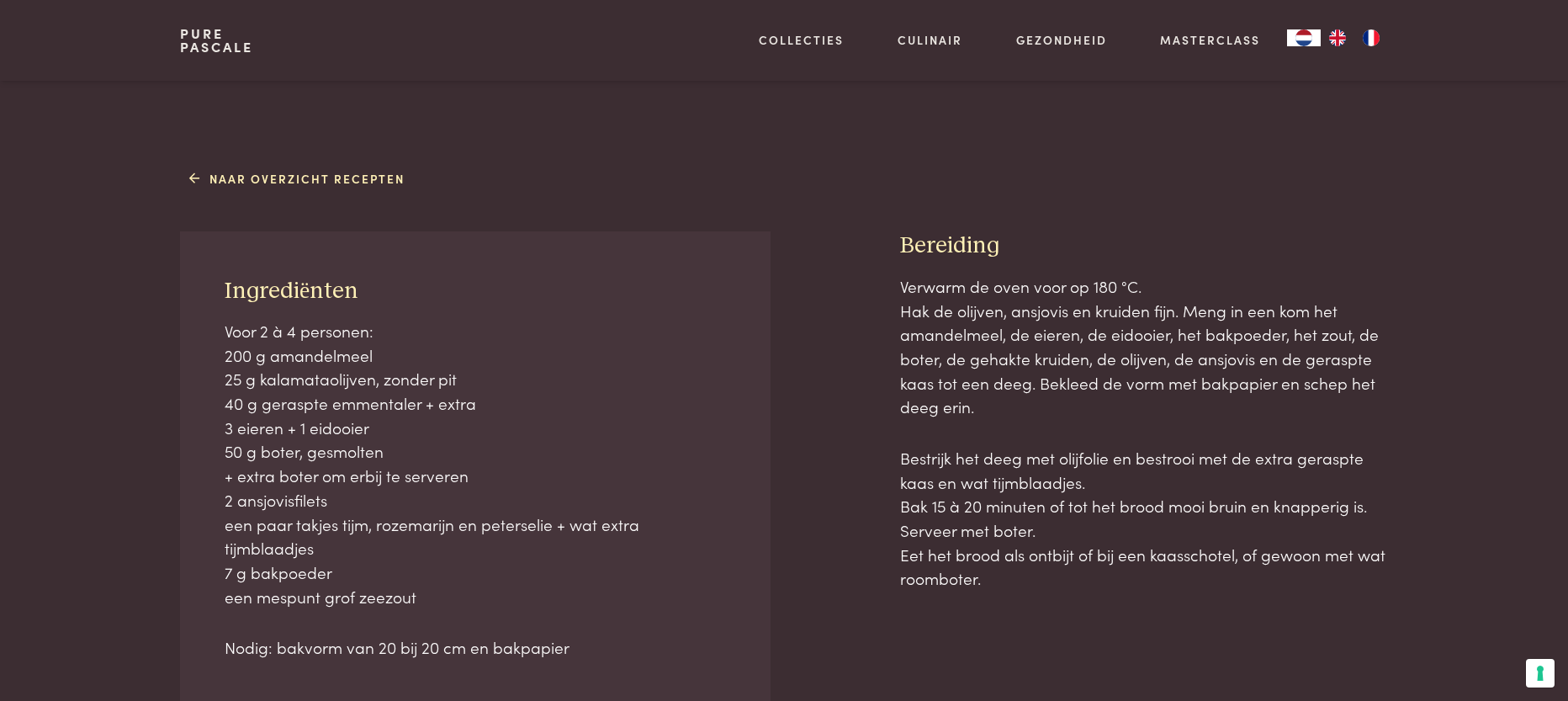
drag, startPoint x: 905, startPoint y: 239, endPoint x: 1045, endPoint y: 472, distance: 271.8
click at [1054, 590] on div "Bereiding Verwarm de oven voor op 180 °C. Hak de olijven, ansjovis en kruiden f…" at bounding box center [1144, 603] width 488 height 745
copy div "Bereiding Verwarm de oven voor op 180 °C. Hak de olijven, ansjovis en kruiden f…"
click at [911, 644] on div "Verwarm de oven voor op 180 °C. Hak de olijven, ansjovis en kruiden fijn. Meng …" at bounding box center [1144, 626] width 488 height 702
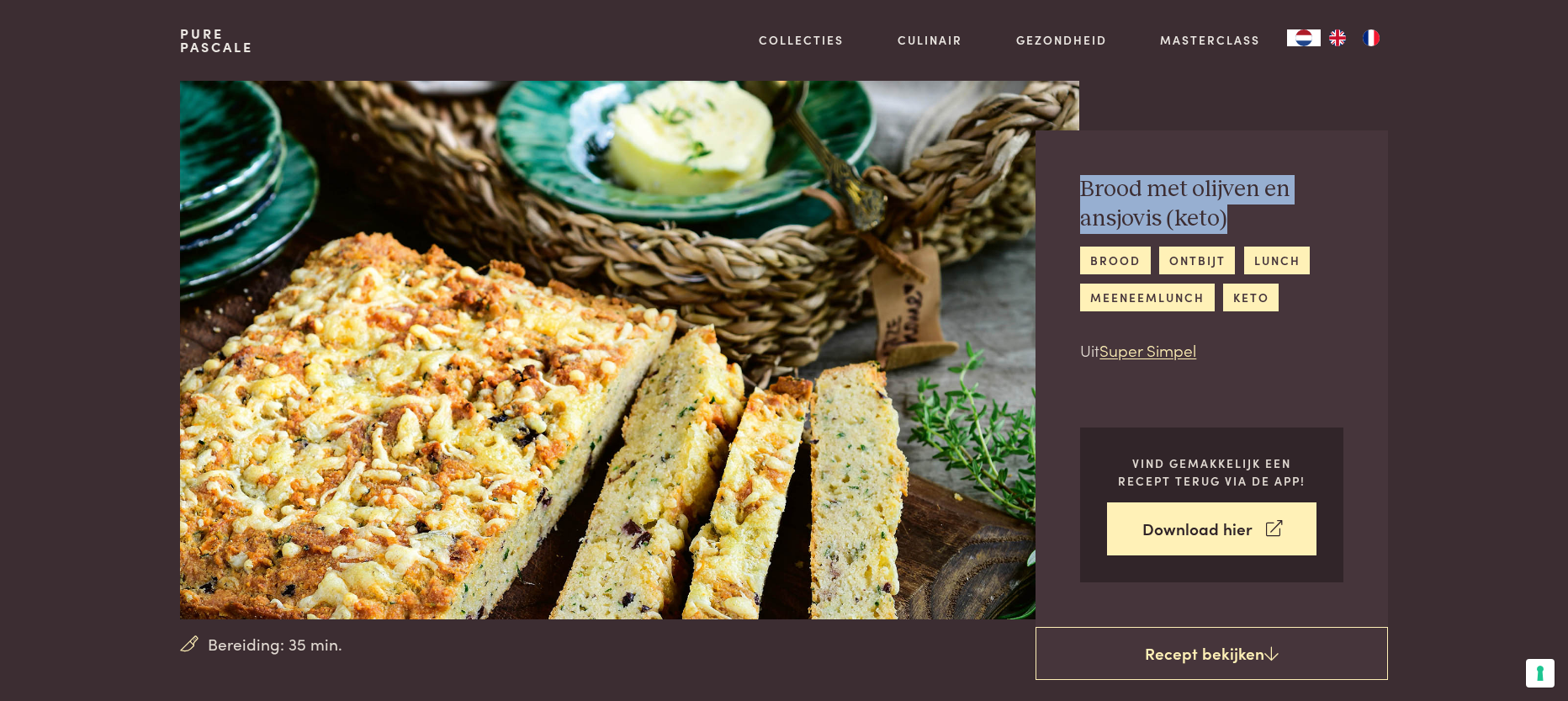
scroll to position [0, 0]
